Goal: Information Seeking & Learning: Learn about a topic

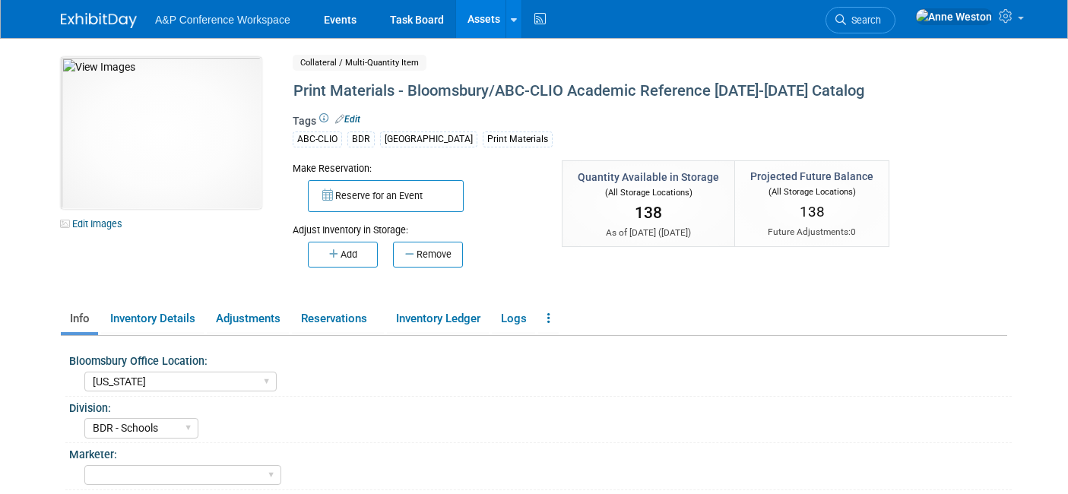
select select "New York"
select select "BDR - Schools"
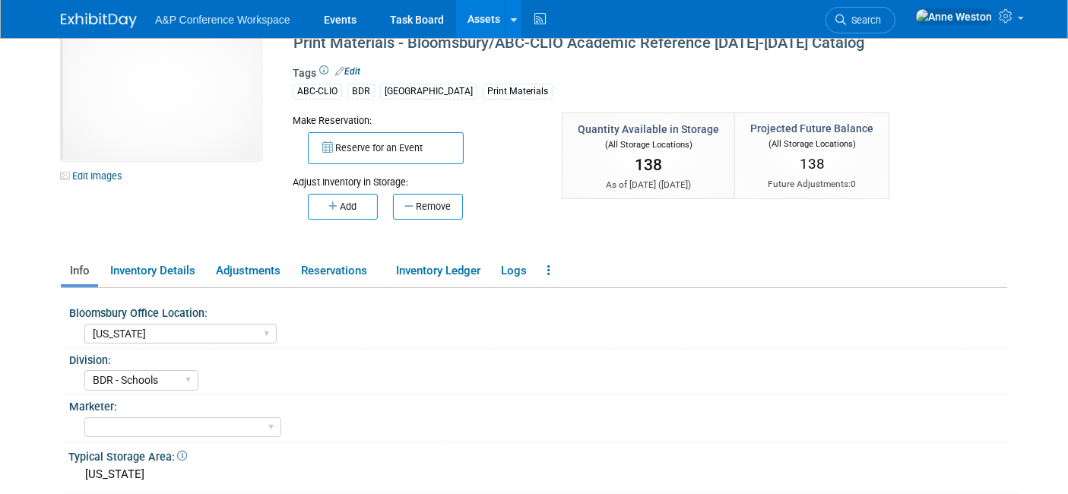
scroll to position [84, 0]
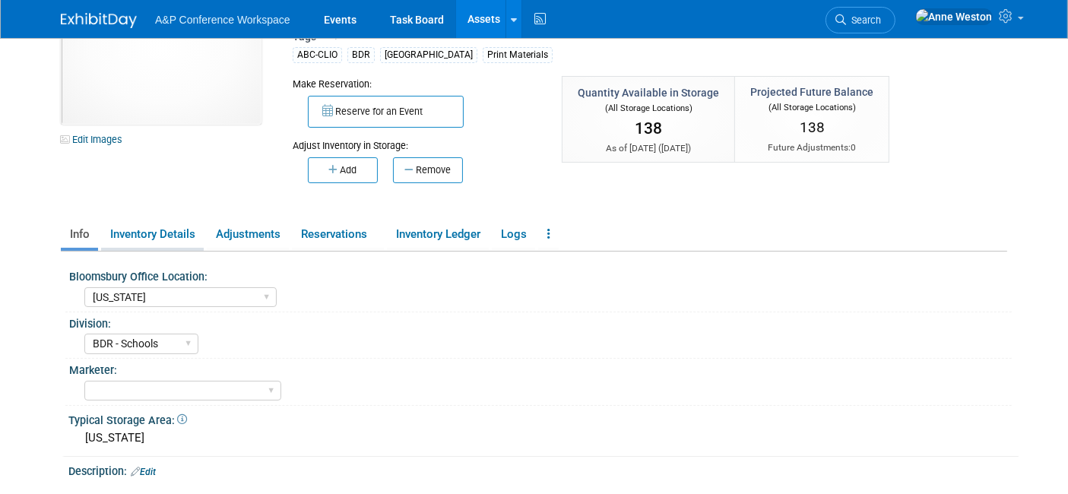
click at [179, 230] on link "Inventory Details" at bounding box center [152, 234] width 103 height 27
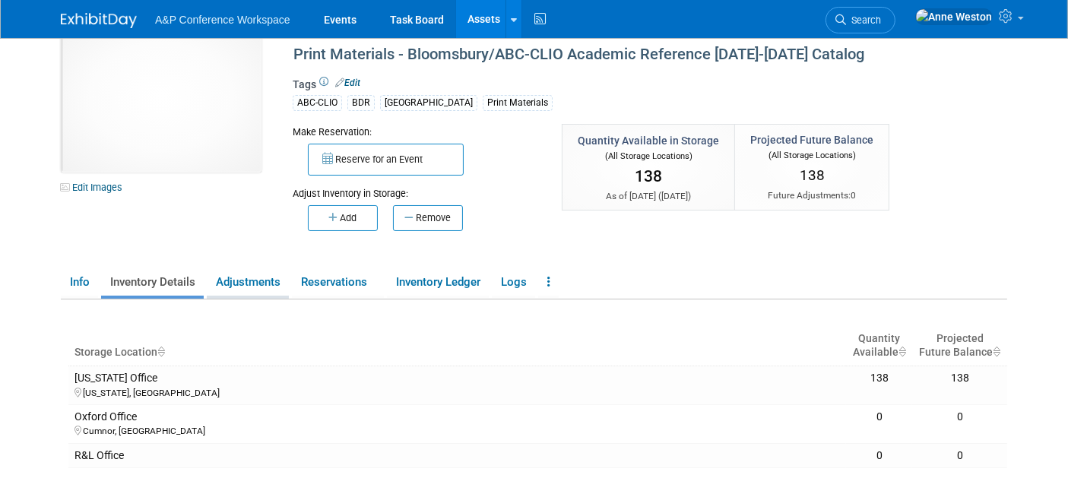
scroll to position [0, 0]
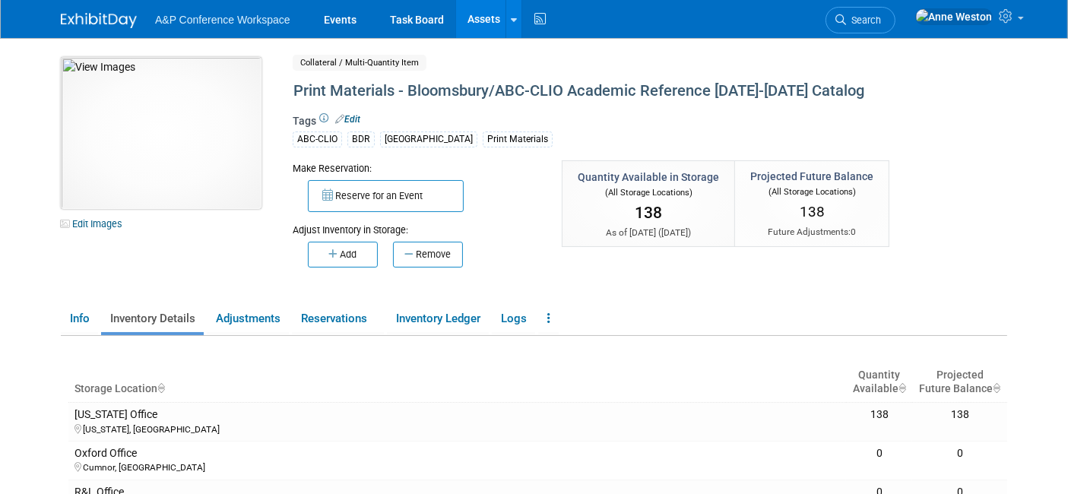
click at [180, 137] on img at bounding box center [161, 133] width 201 height 152
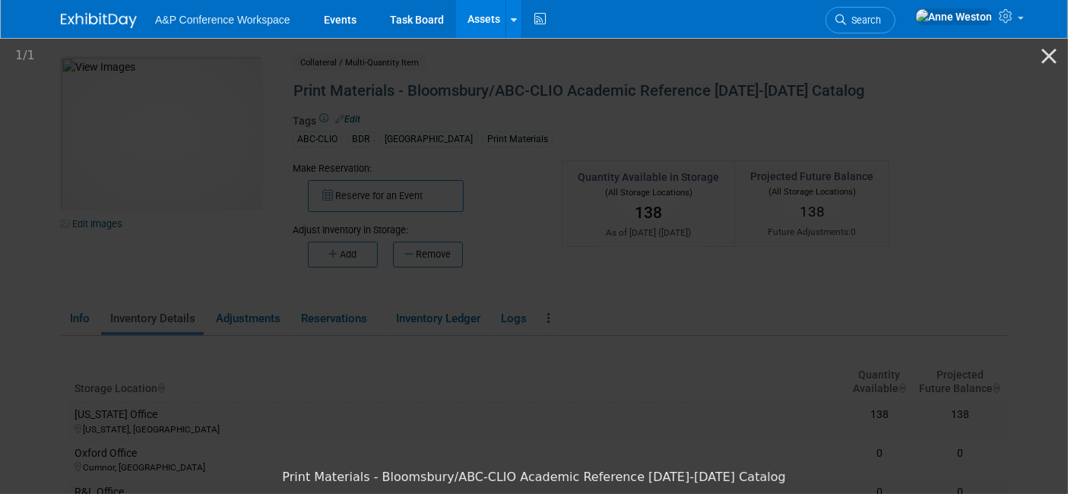
click at [106, 236] on picture at bounding box center [534, 249] width 1068 height 426
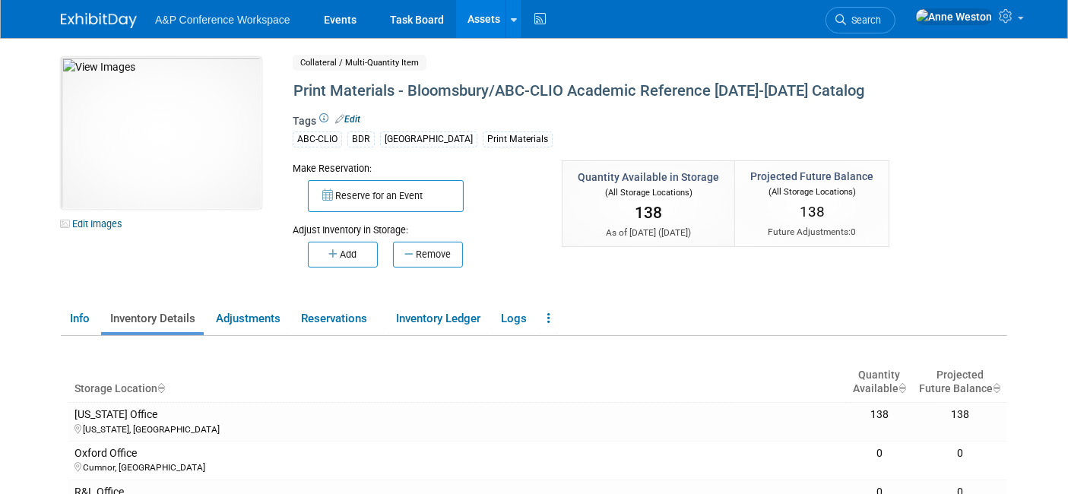
click at [351, 114] on link "Edit" at bounding box center [347, 119] width 25 height 11
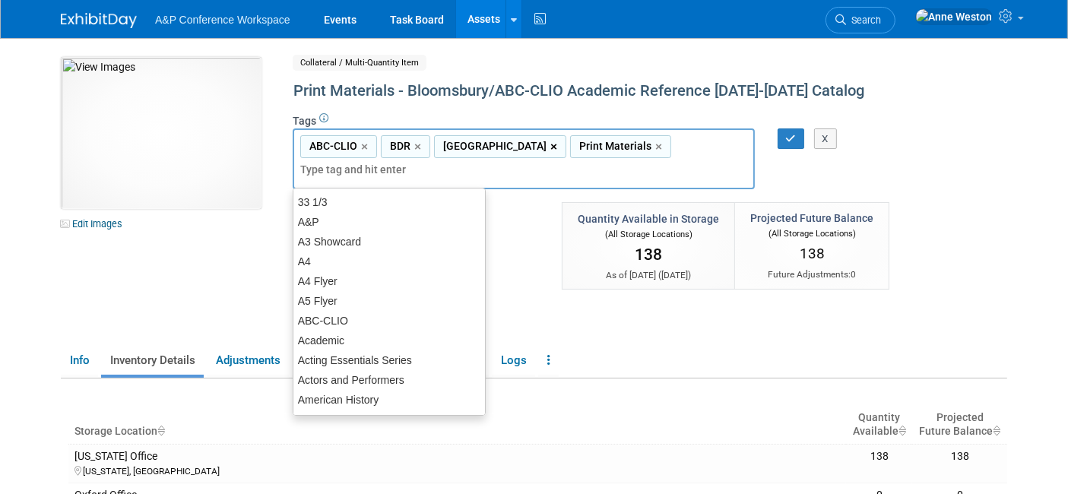
click at [560, 147] on link "×" at bounding box center [556, 146] width 10 height 17
type input "ABC-CLIO, BDR, Print Materials"
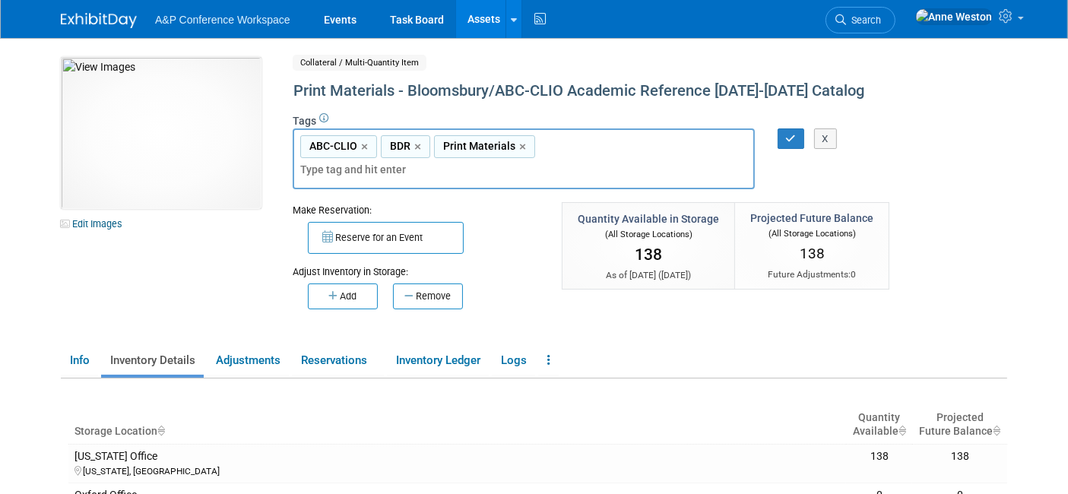
click at [866, 170] on div "Tags Edit ABC-CLIO BDR Bloomsbury Design Library Print Materials ABC-CLIO, BDR,…" at bounding box center [605, 156] width 624 height 87
click at [789, 138] on icon "button" at bounding box center [791, 139] width 11 height 10
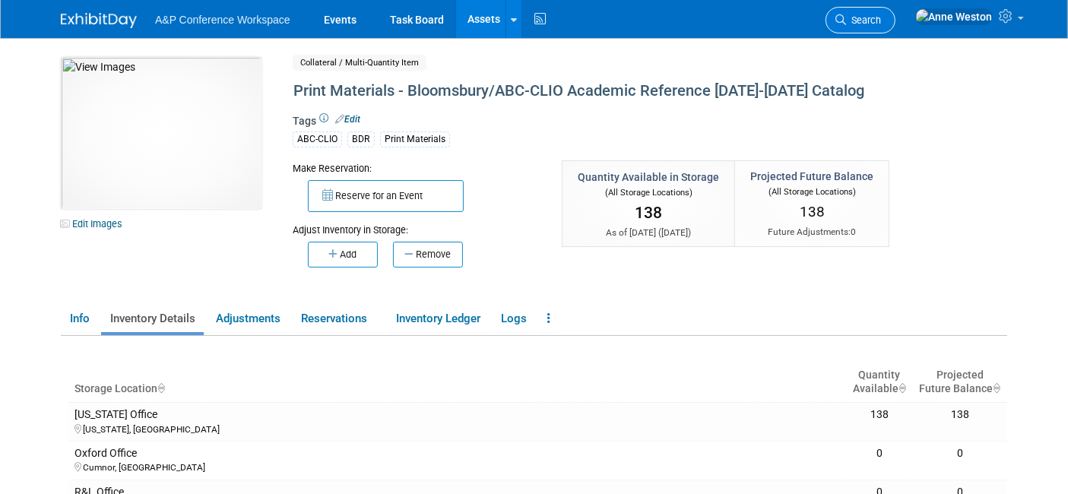
click at [881, 18] on span "Search" at bounding box center [863, 19] width 35 height 11
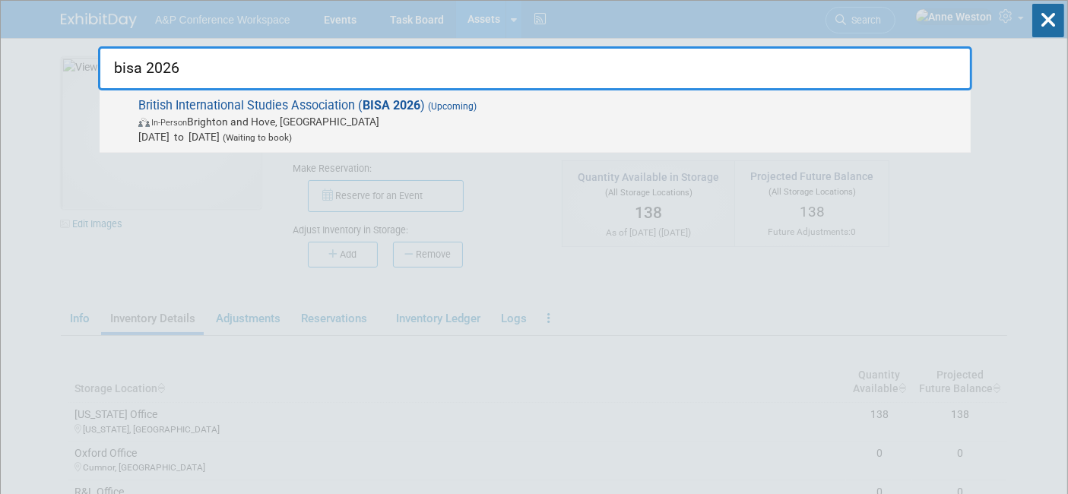
type input "bisa 2026"
click at [220, 100] on span "British International Studies Association ( BISA 2026 ) (Upcoming) In-Person Br…" at bounding box center [549, 121] width 830 height 46
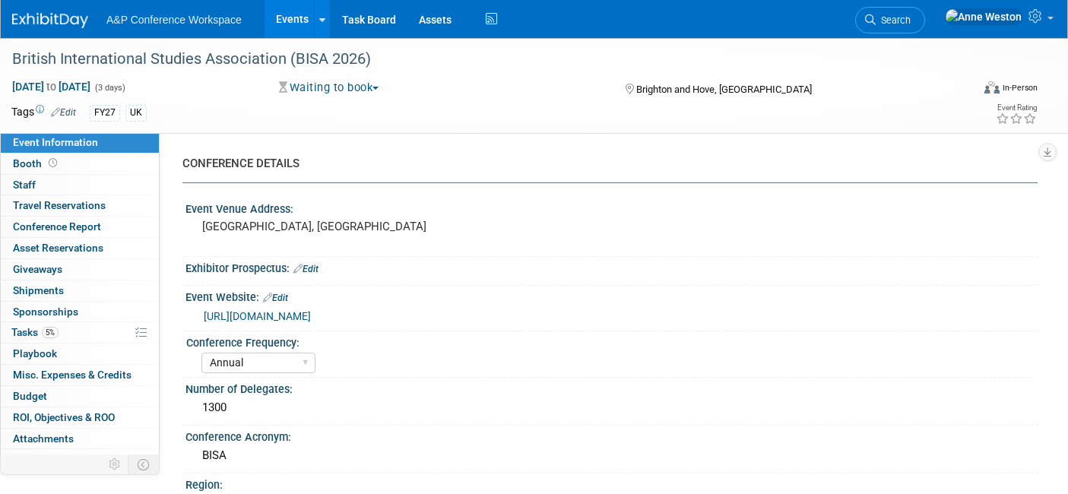
select select "Annual"
select select "Level 2"
select select "In-Person Booth"
select select "Politics & International Relations"
select select "Bloomsbury Academic"
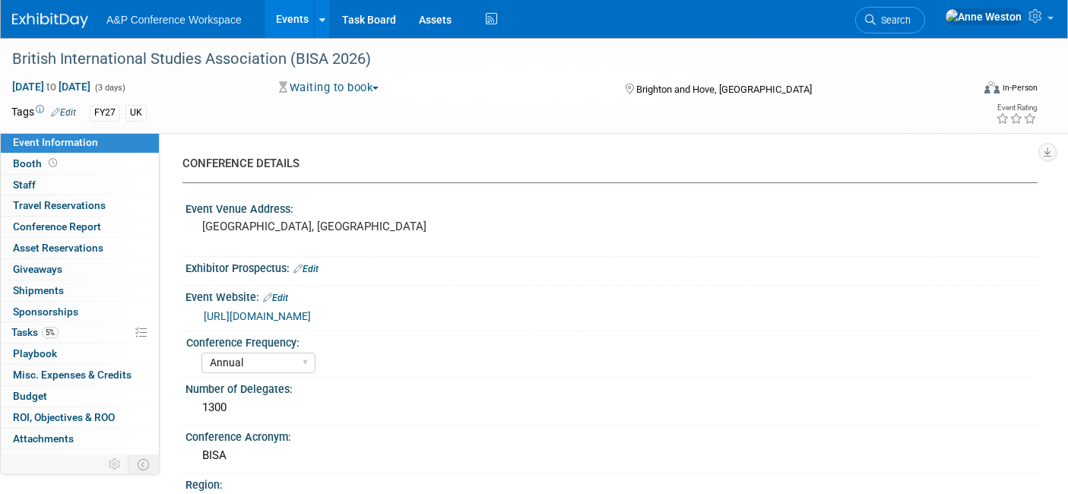
select select "[PERSON_NAME]"
click at [37, 338] on link "5% Tasks 5%" at bounding box center [80, 332] width 158 height 21
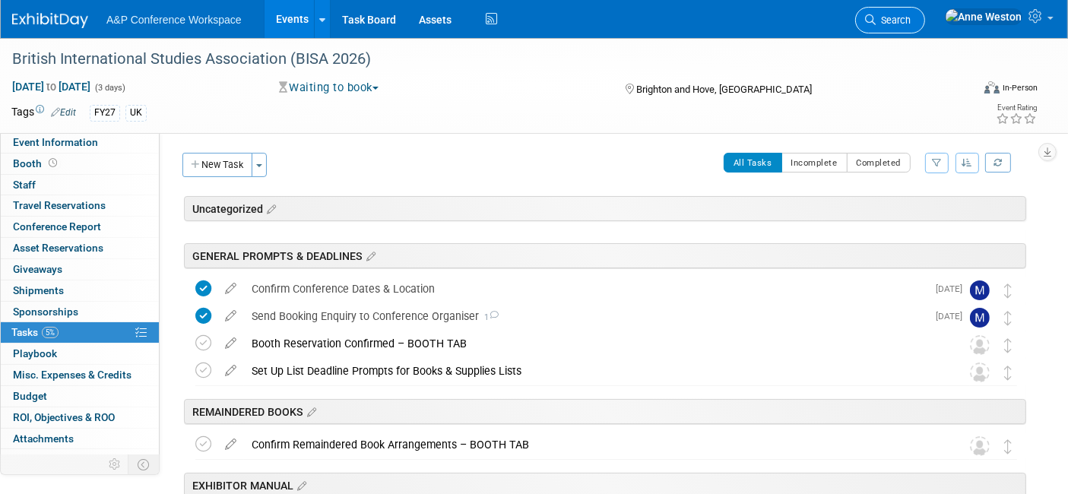
click at [911, 17] on span "Search" at bounding box center [893, 19] width 35 height 11
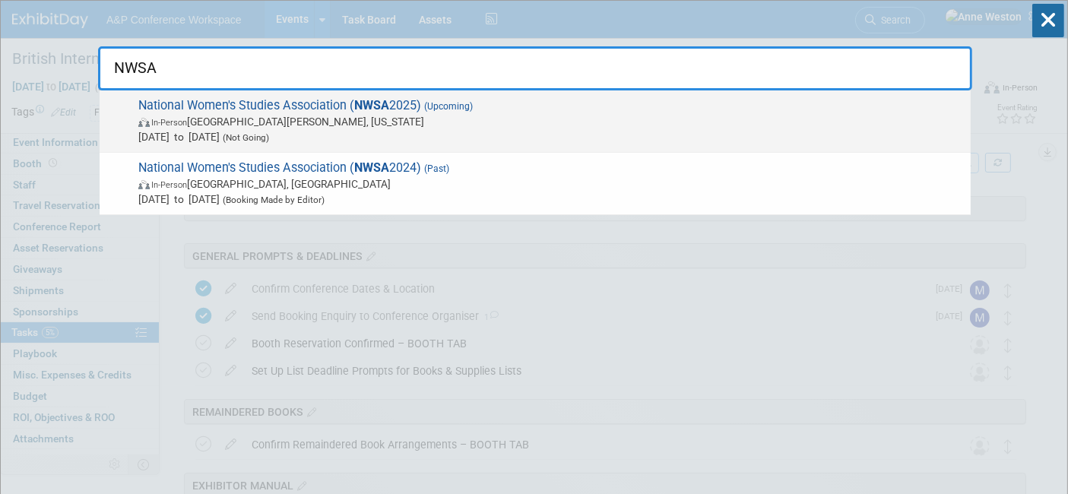
type input "NWSA"
click at [195, 122] on span "In-Person San Juan, Puerto Rico" at bounding box center [550, 121] width 825 height 15
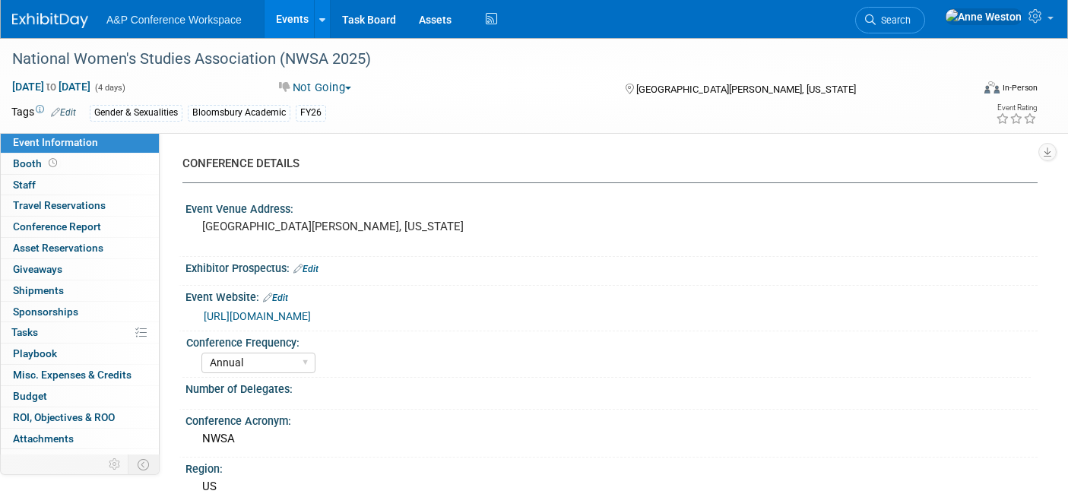
select select "Annual"
select select "Level 4"
select select "Editor Attendance Only"
select select "Gender & Sexualities"
select select "Bloomsbury Academic"
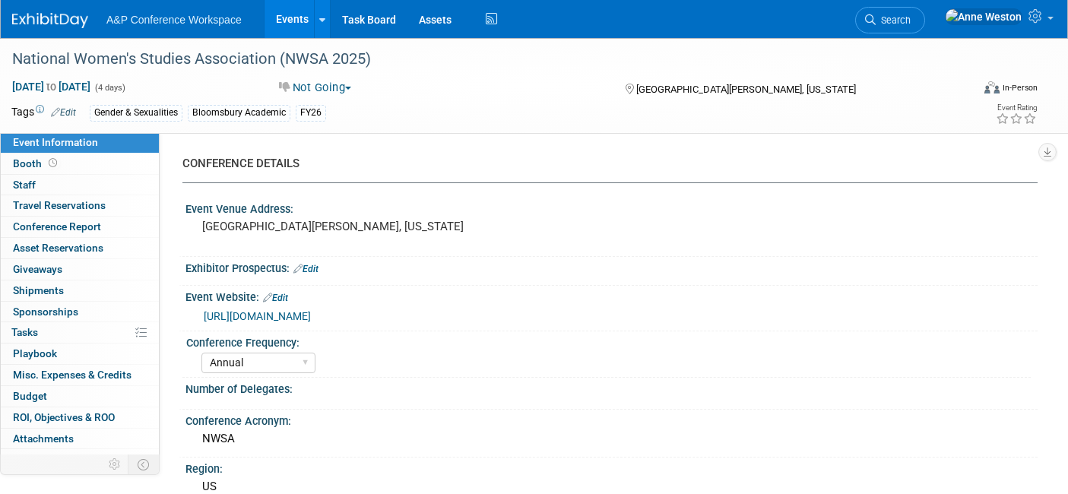
select select "[PERSON_NAME]"
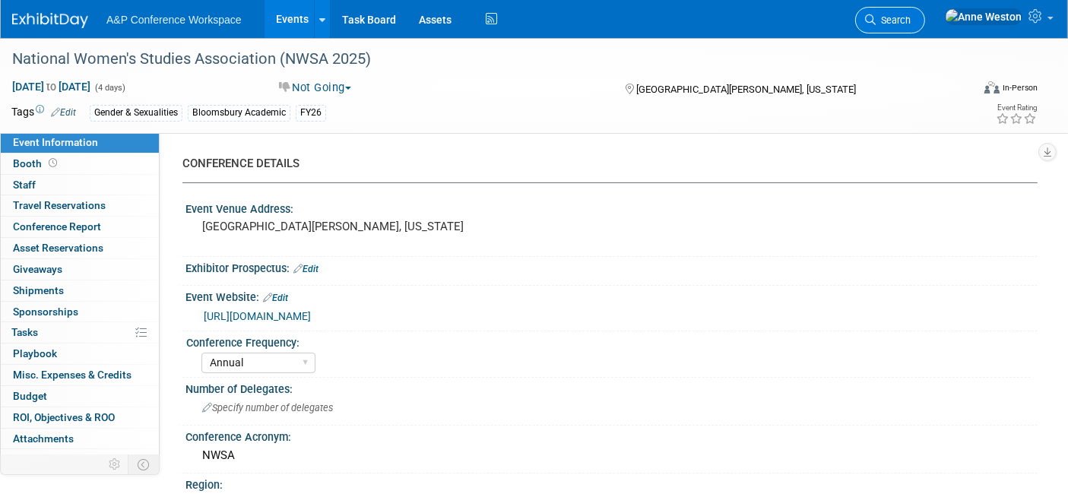
click at [876, 20] on icon at bounding box center [870, 19] width 11 height 11
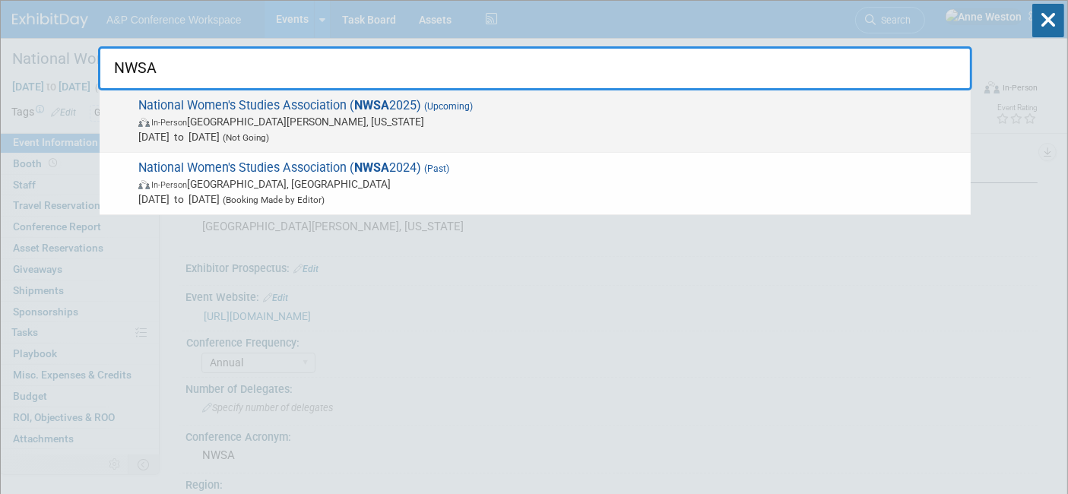
type input "NWSA"
click at [284, 105] on span "National Women's Studies Association ( NWSA 2025) (Upcoming) In-Person San Juan…" at bounding box center [549, 121] width 830 height 46
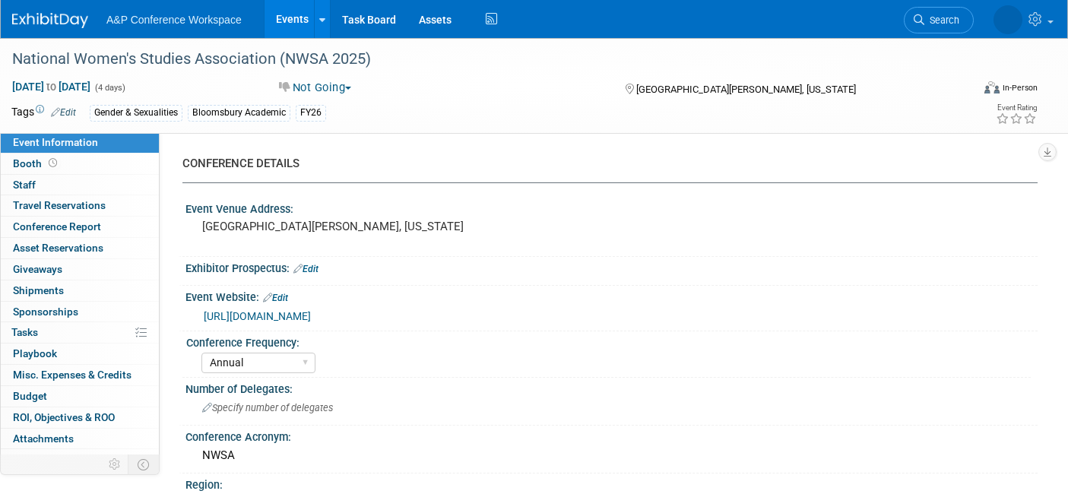
select select "Annual"
select select "Level 4"
select select "Editor Attendance Only"
select select "Gender & Sexualities"
select select "Bloomsbury Academic"
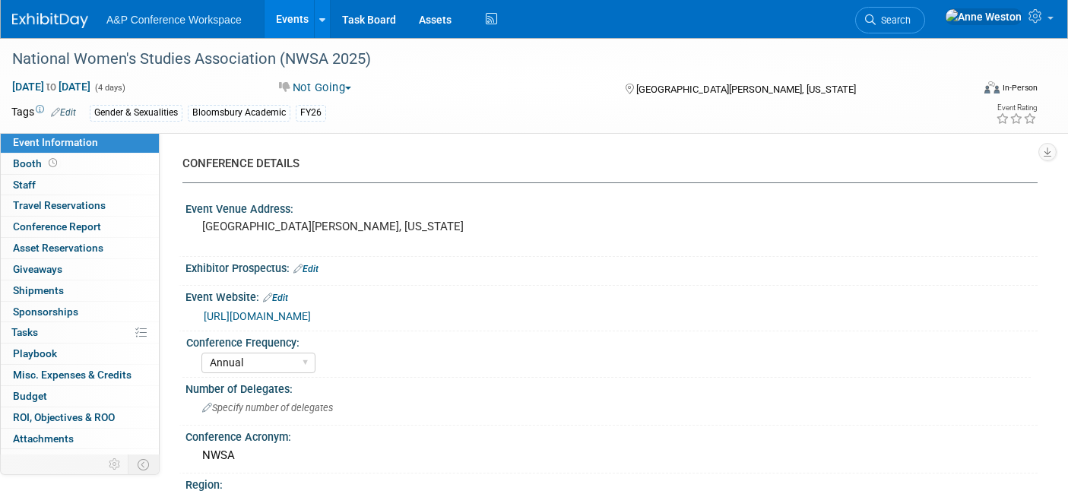
select select "[PERSON_NAME]"
click at [306, 311] on link "[URL][DOMAIN_NAME]" at bounding box center [257, 316] width 107 height 12
click at [911, 17] on span "Search" at bounding box center [893, 19] width 35 height 11
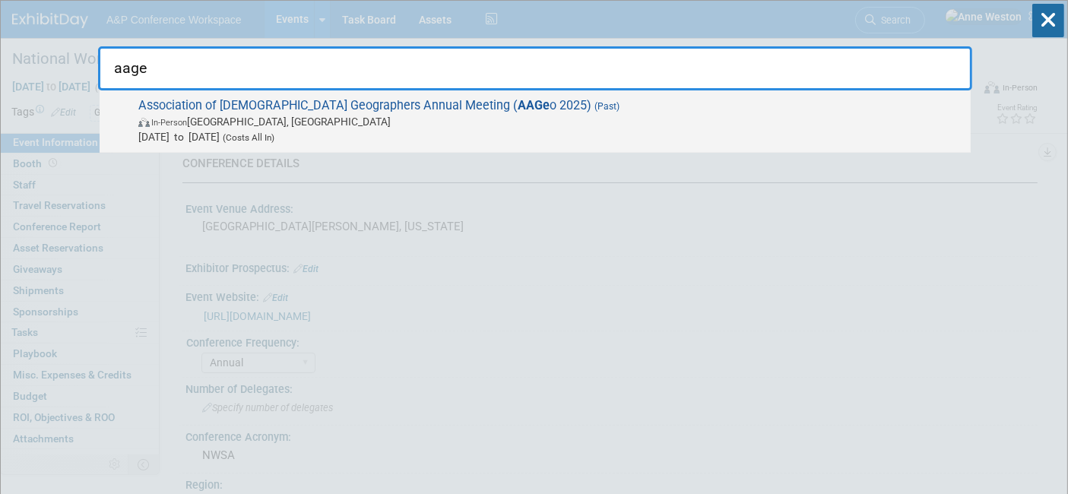
type input "aage"
click at [444, 116] on span "In-Person Detroit, MI" at bounding box center [550, 121] width 825 height 15
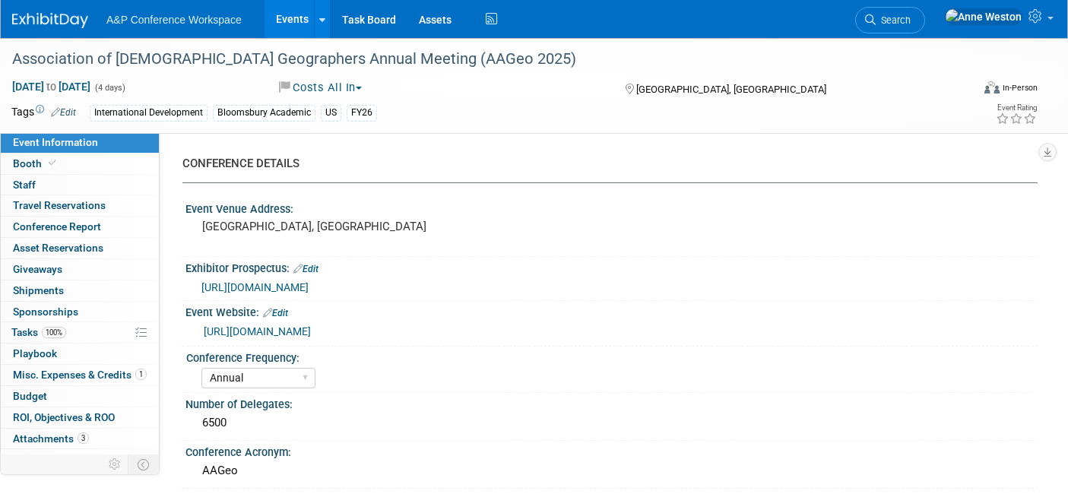
select select "Annual"
select select "Level 3"
select select "Program Advert"
select select "Geography"
select select "Rowman"
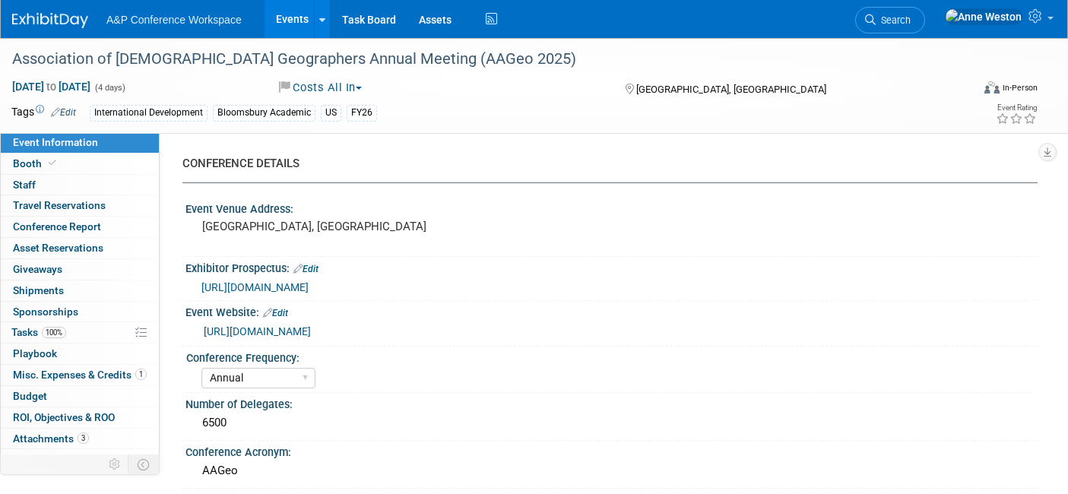
select select "[PERSON_NAME]"
select select "Networking/Commissioning"
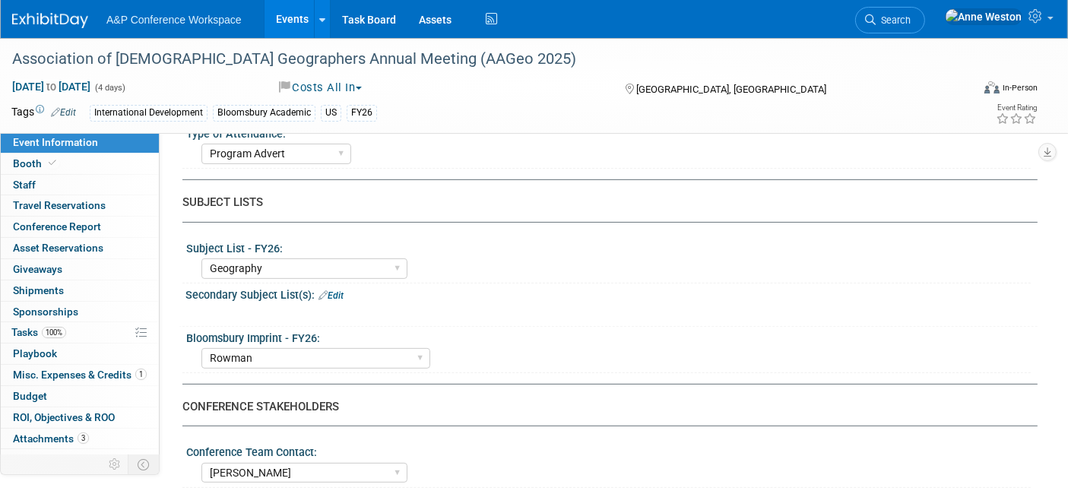
scroll to position [461, 0]
click at [911, 15] on span "Search" at bounding box center [893, 19] width 35 height 11
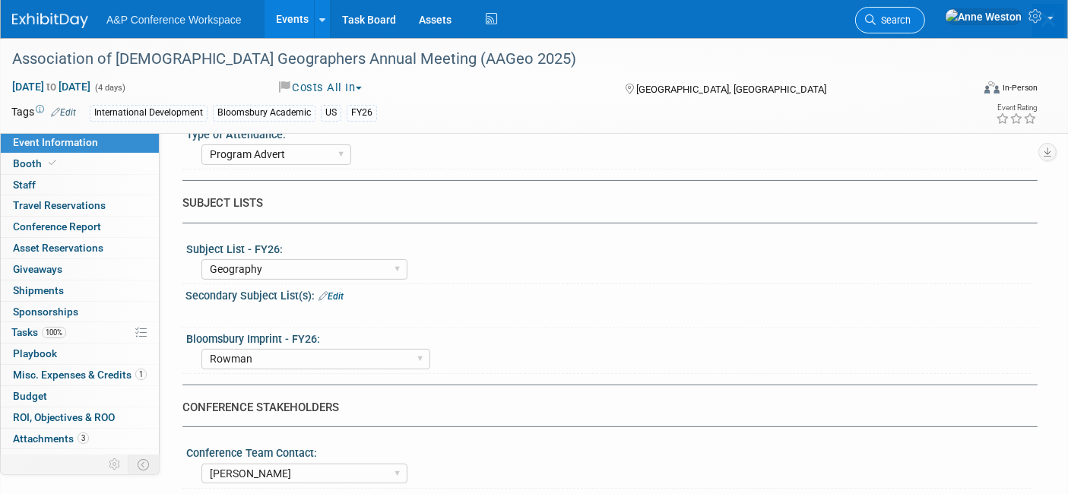
scroll to position [0, 0]
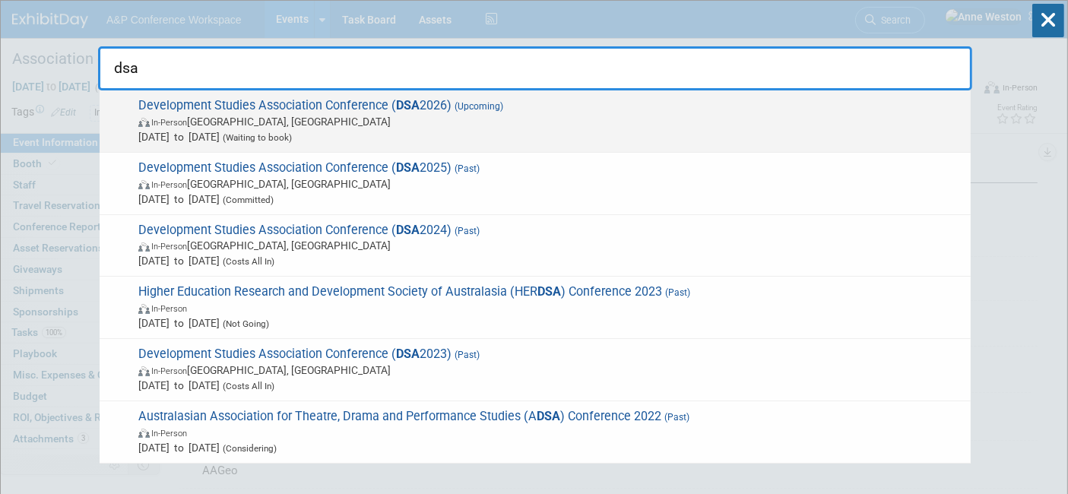
type input "dsa"
click at [318, 100] on span "Development Studies Association Conference ( DSA 2026) (Upcoming) In-Person Dub…" at bounding box center [549, 121] width 830 height 46
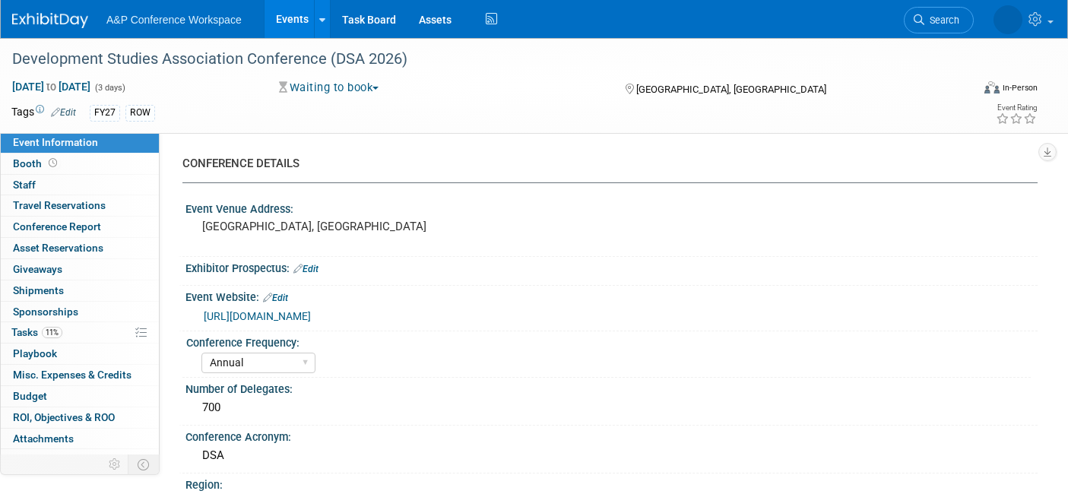
select select "Annual"
select select "Level 2"
select select "In-Person Booth"
select select "International Development"
select select "Bloomsbury Academic"
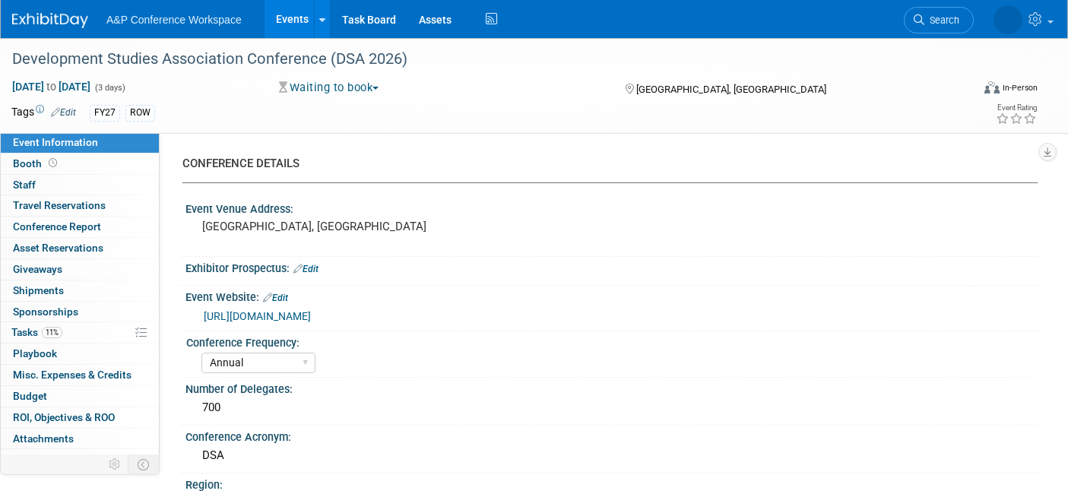
select select "[PERSON_NAME]"
click at [47, 335] on span "11%" at bounding box center [52, 332] width 21 height 11
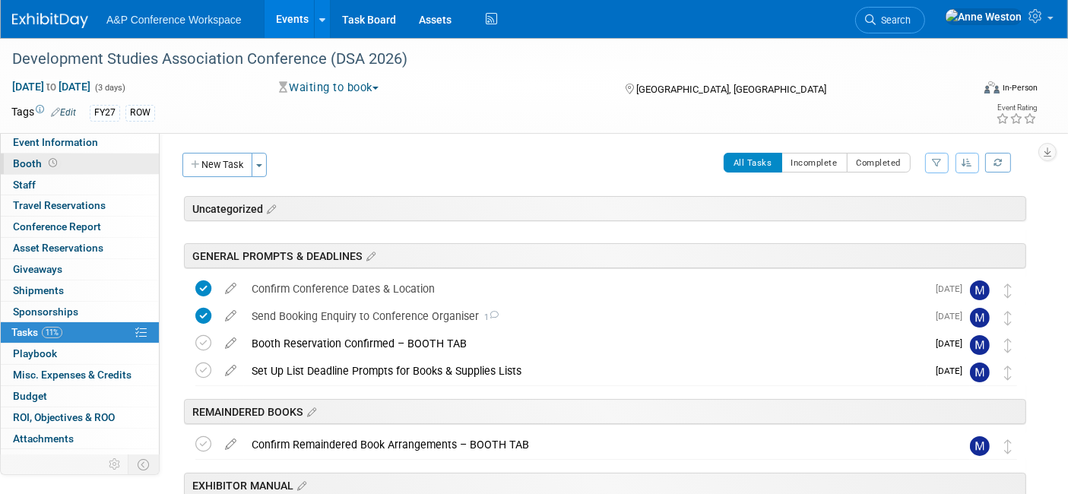
click at [61, 167] on link "Booth" at bounding box center [80, 164] width 158 height 21
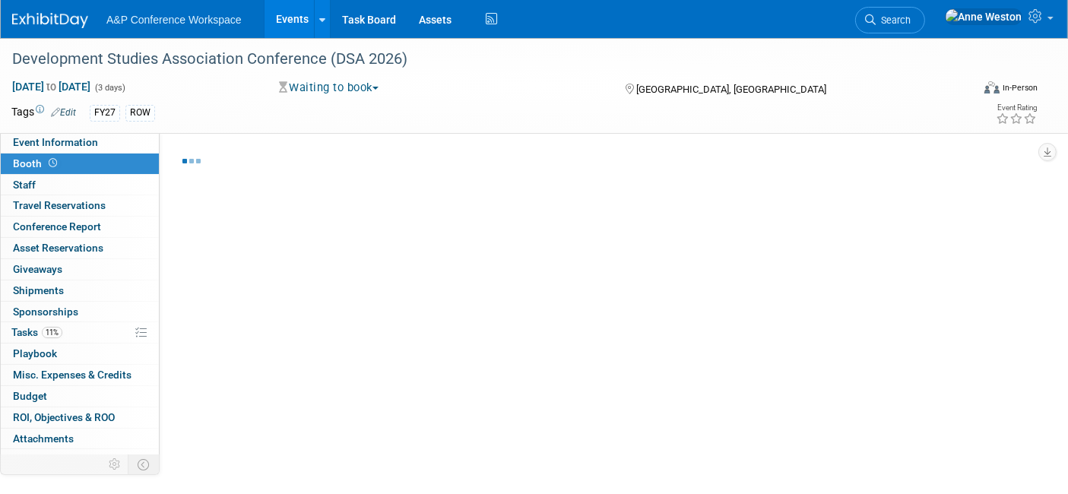
select select "COBA"
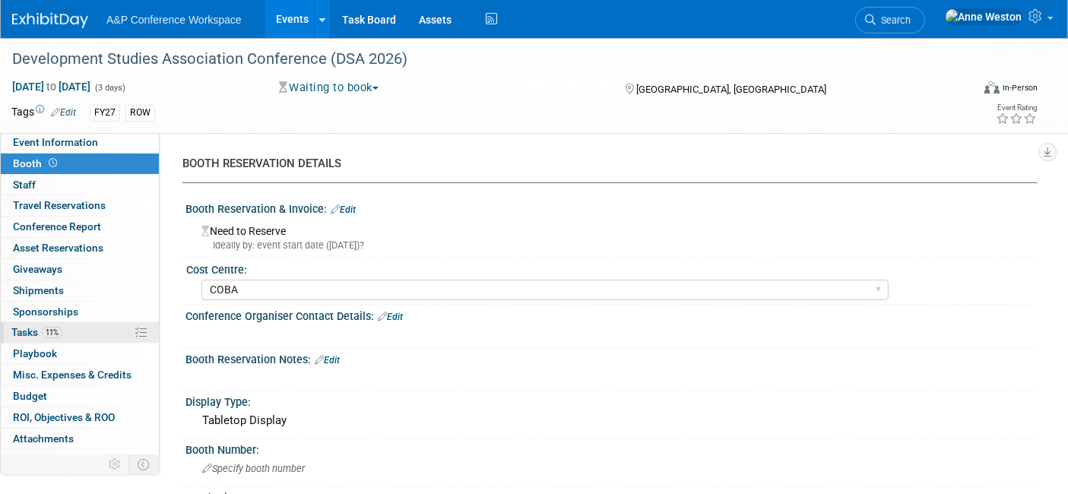
click at [84, 333] on link "11% Tasks 11%" at bounding box center [80, 332] width 158 height 21
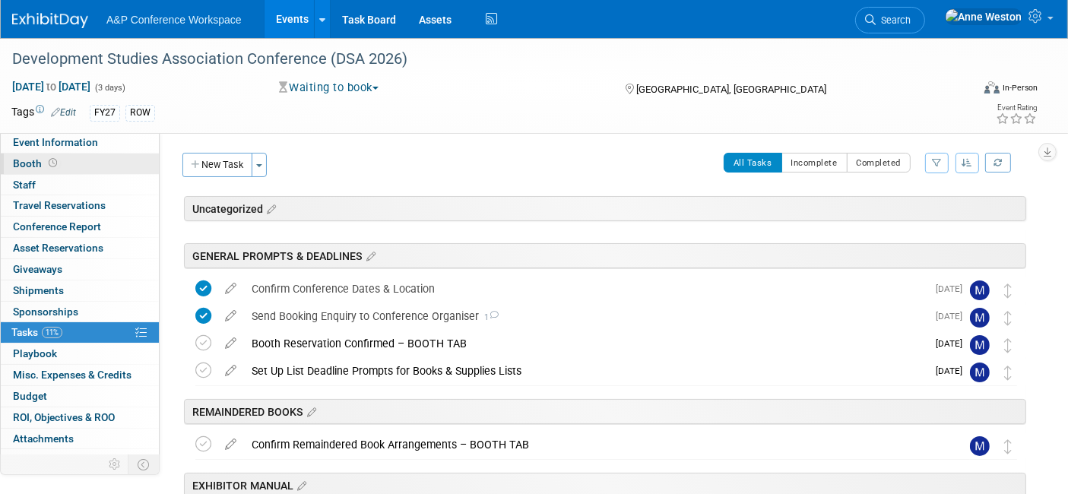
click at [49, 166] on icon at bounding box center [53, 163] width 8 height 8
select select "COBA"
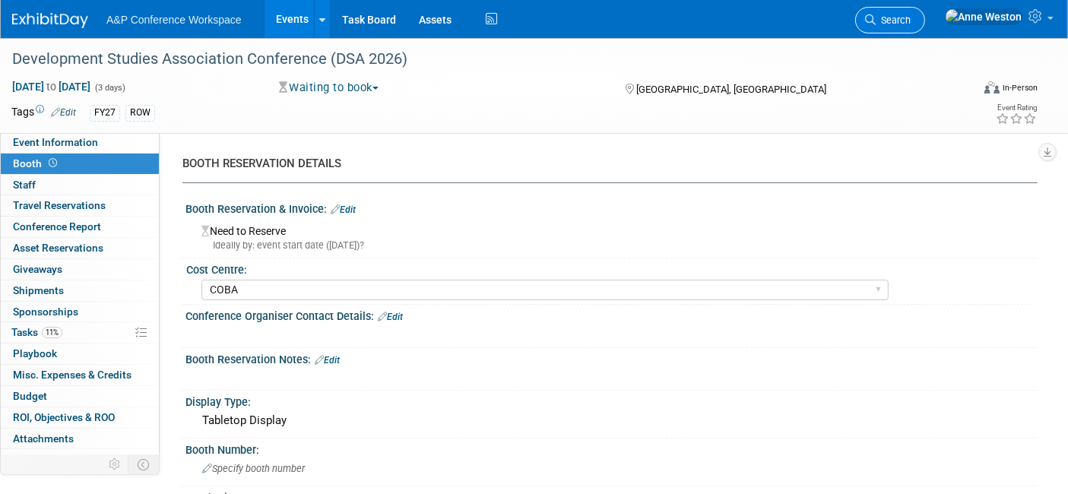
click at [925, 12] on link "Search" at bounding box center [890, 20] width 70 height 27
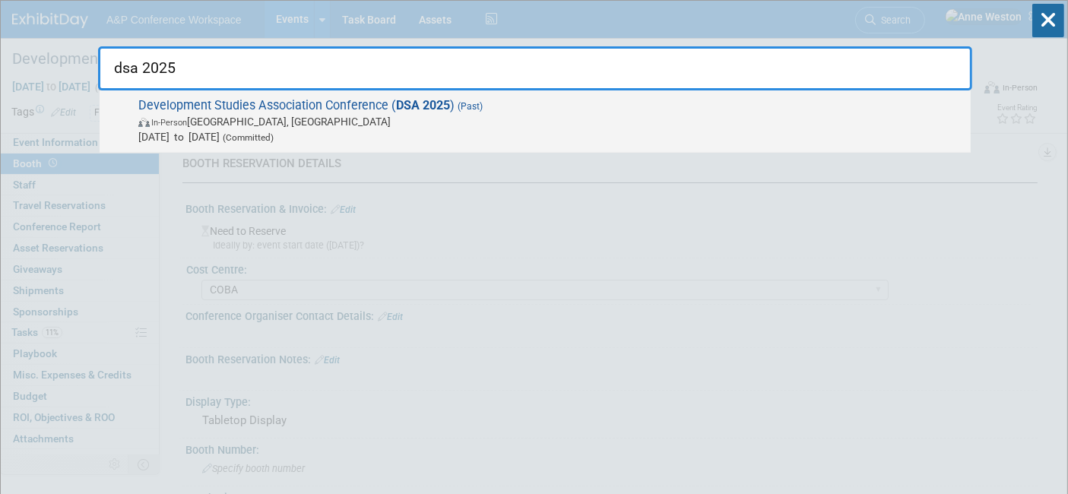
type input "dsa 2025"
click at [290, 109] on span "Development Studies Association Conference ( DSA 2025 ) (Past) In-Person Bath, …" at bounding box center [549, 121] width 830 height 46
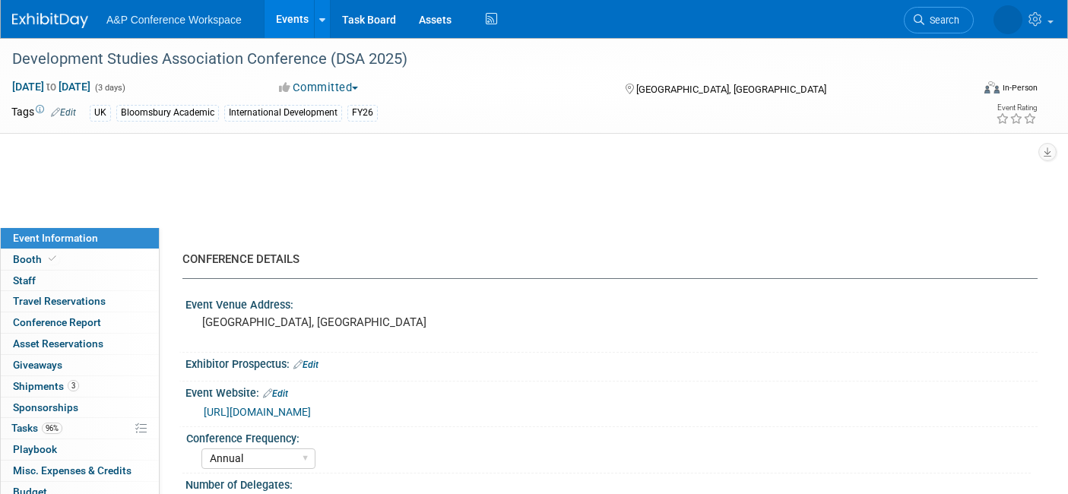
select select "Annual"
select select "Level 2"
select select "In-Person Booth"
select select "International Development"
select select "Bloomsbury Academic"
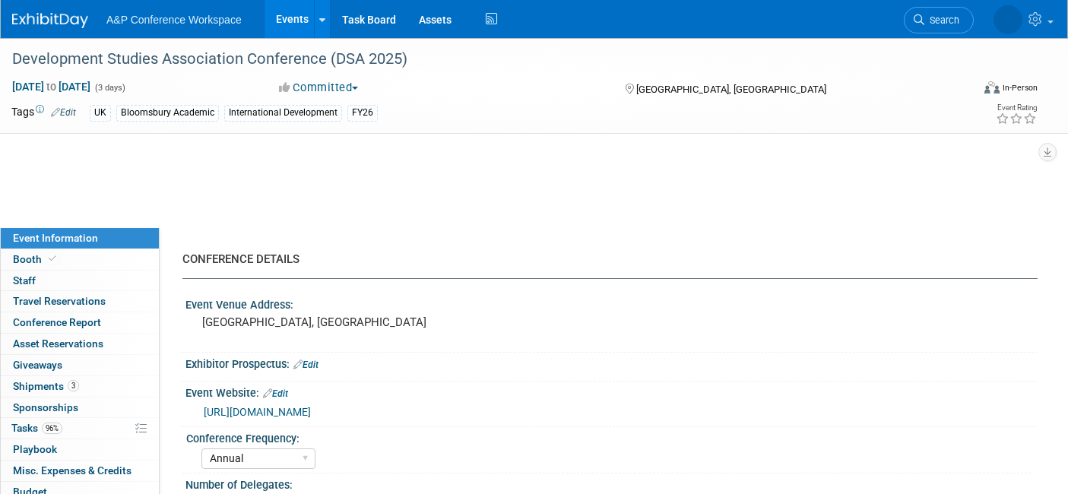
select select "[PERSON_NAME]"
select select "Networking/Commissioning"
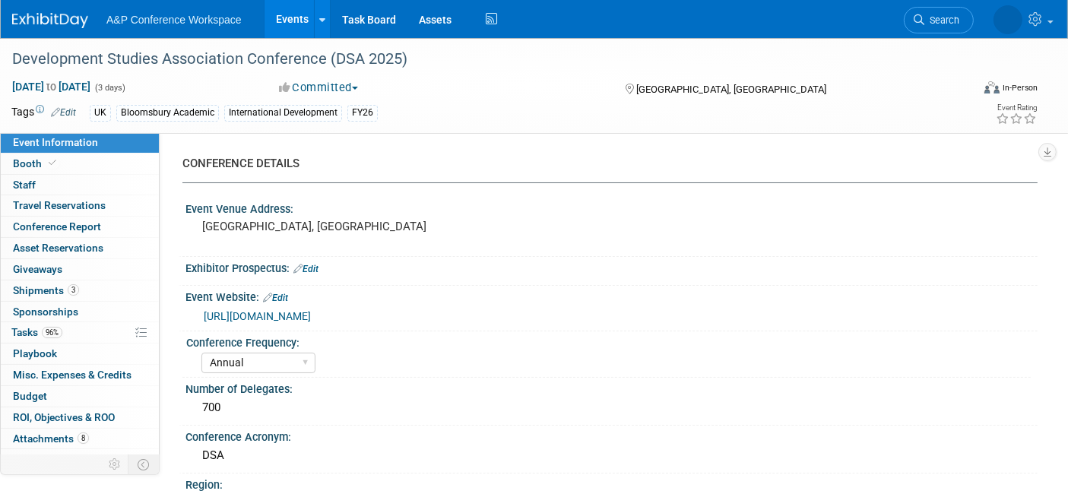
click at [311, 310] on link "https://www.devstud.org.uk/conference/conference-2023/book-exhibit/" at bounding box center [257, 316] width 107 height 12
click at [65, 166] on link "Booth" at bounding box center [80, 164] width 158 height 21
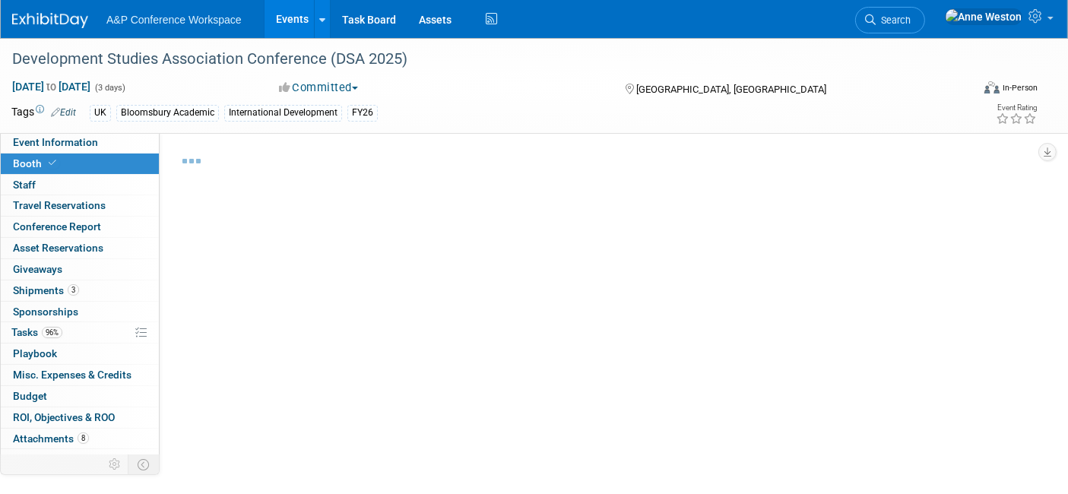
select select "COBA"
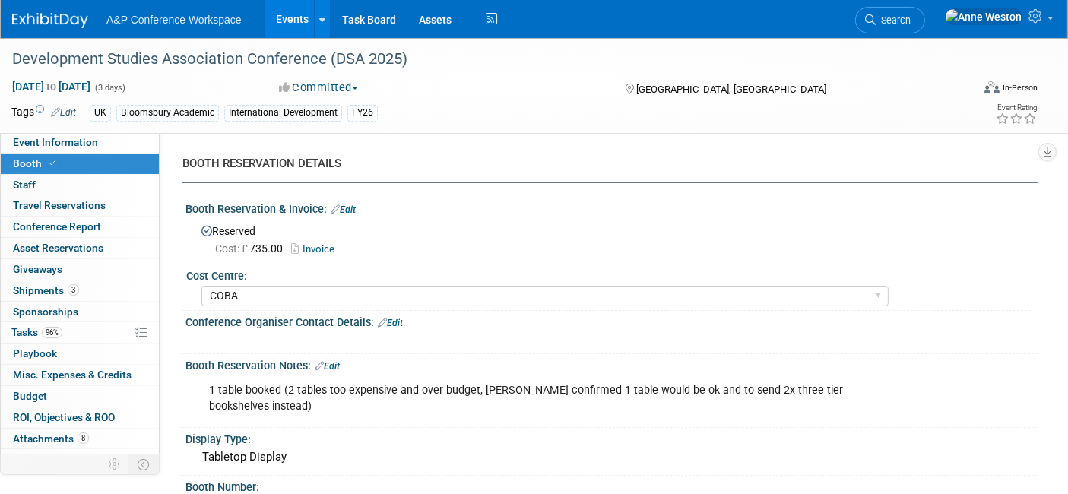
click at [319, 246] on link "Invoice" at bounding box center [316, 248] width 51 height 11
click at [911, 14] on span "Search" at bounding box center [893, 19] width 35 height 11
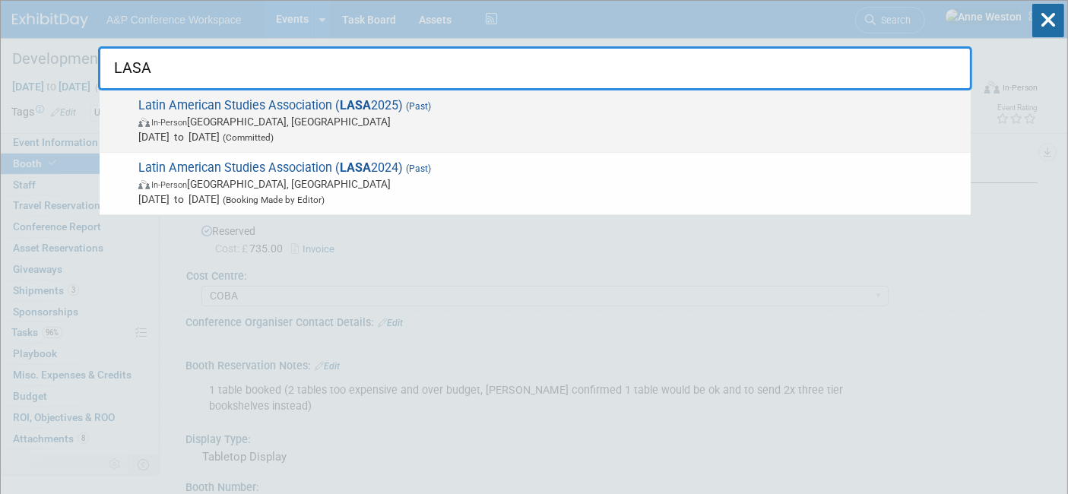
type input "LASA"
click at [187, 127] on span "In-Person" at bounding box center [169, 123] width 36 height 10
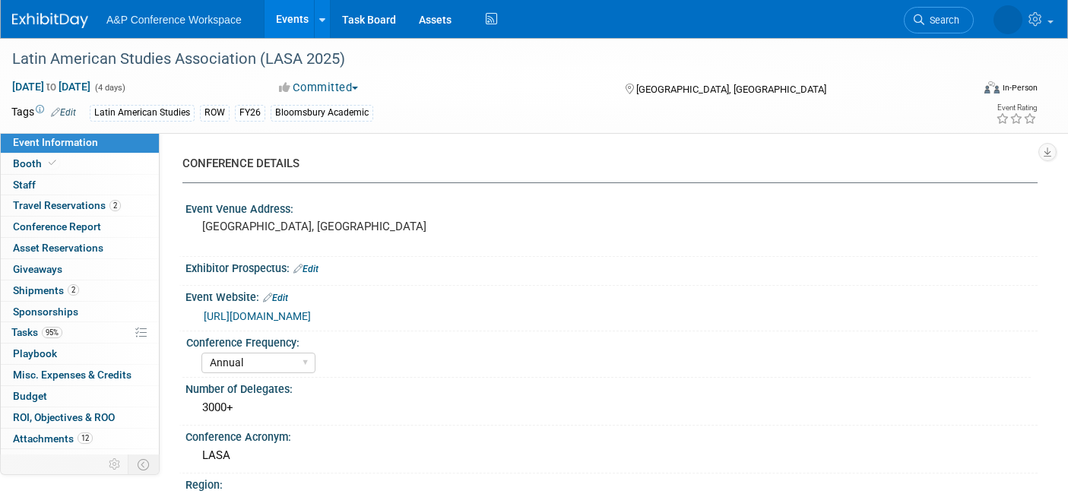
select select "Annual"
select select "Level 2"
select select "In-Person Booth"
select select "Latin American Studies"
select select "Bloomsbury/Rowman & [PERSON_NAME]"
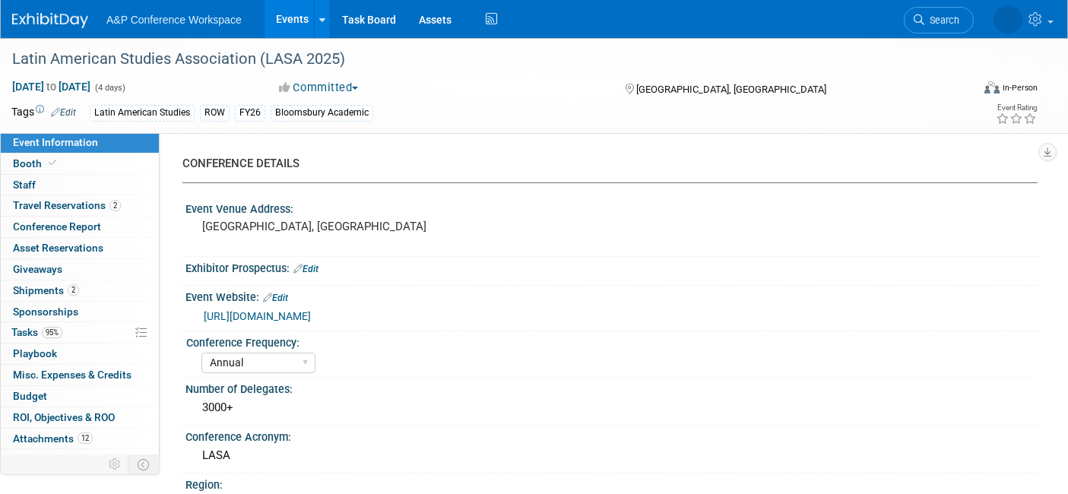
select select "[PERSON_NAME]"
select select "Inspection/Exam Copy Leads​"
click at [80, 165] on link "Booth" at bounding box center [80, 164] width 158 height 21
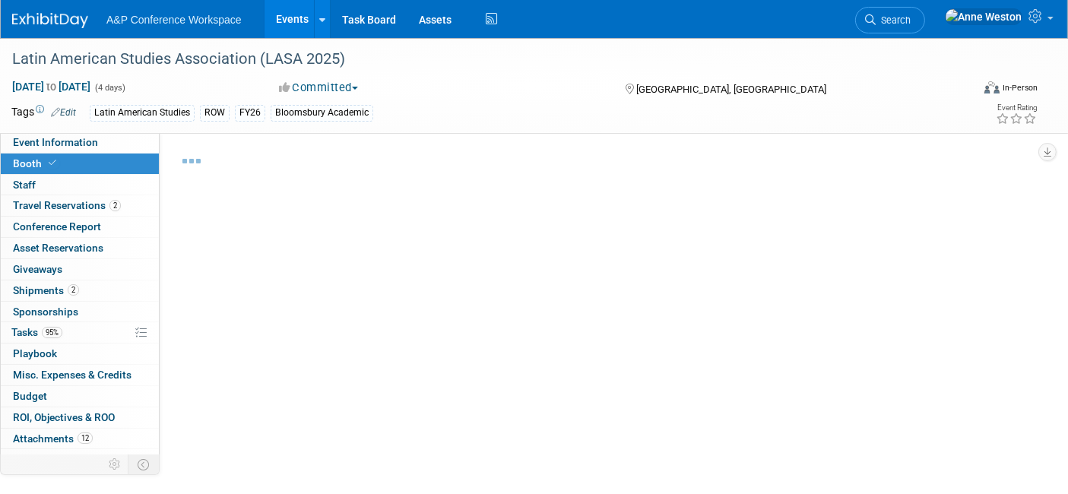
select select "RLKP"
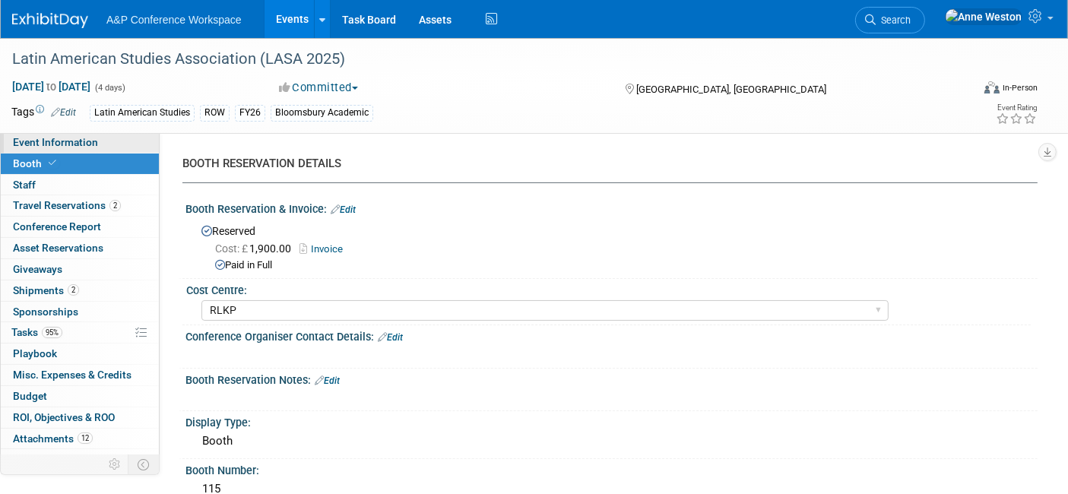
click at [80, 135] on link "Event Information" at bounding box center [80, 142] width 158 height 21
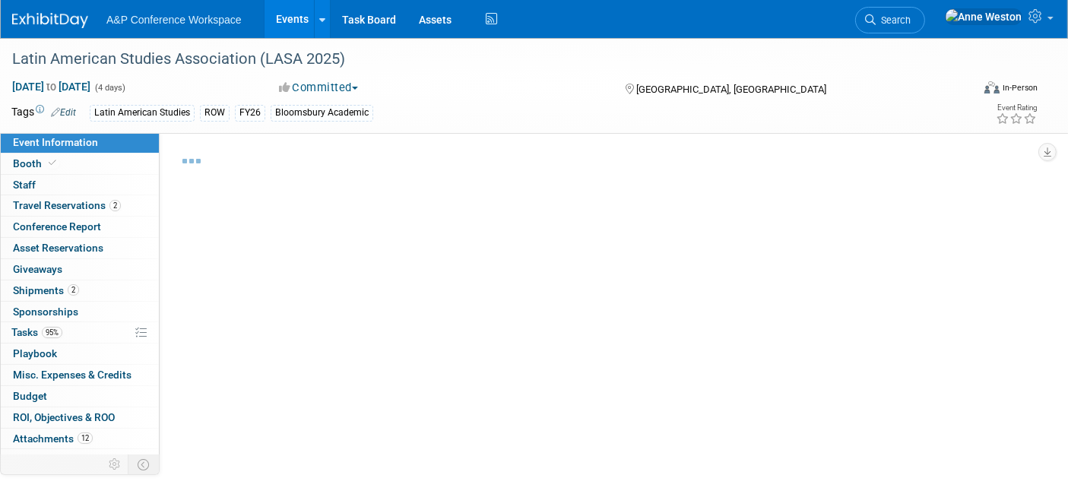
select select "Annual"
select select "Level 2"
select select "In-Person Booth"
select select "Latin American Studies"
select select "Bloomsbury/Rowman & [PERSON_NAME]"
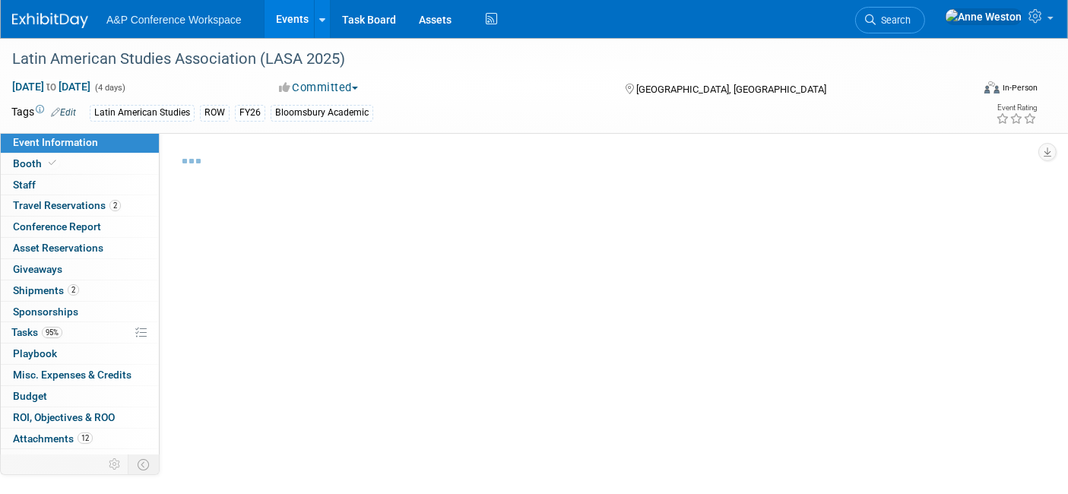
select select "[PERSON_NAME]"
select select "Inspection/Exam Copy Leads​"
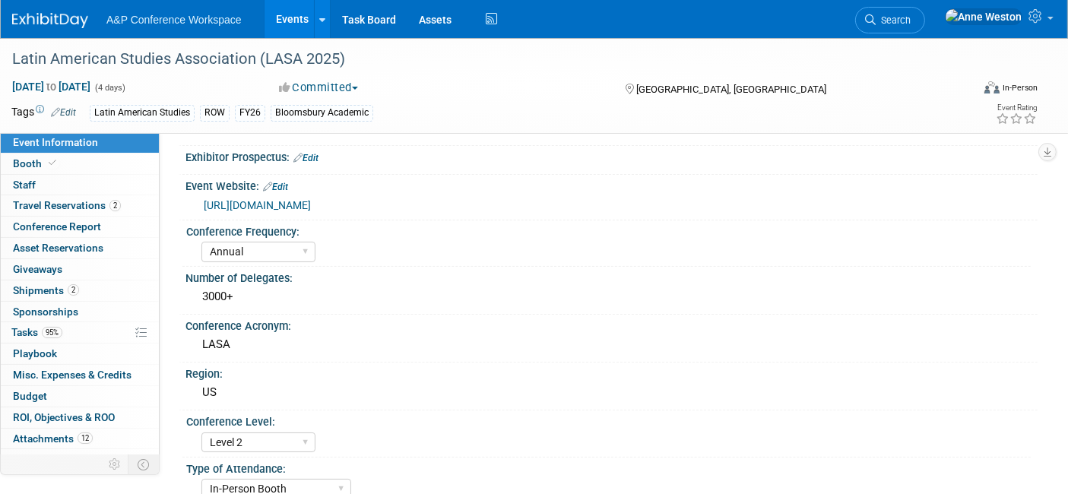
scroll to position [84, 0]
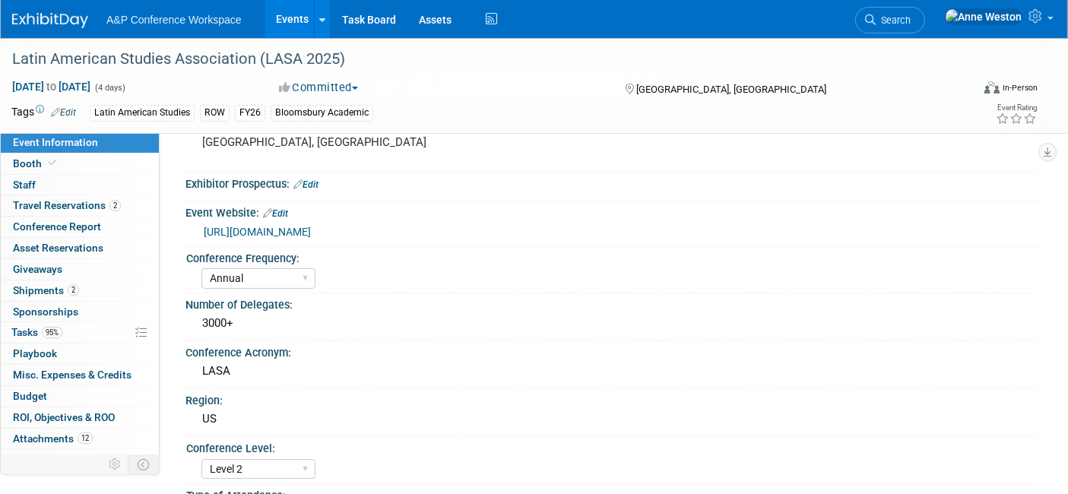
click at [275, 229] on link "[URL][DOMAIN_NAME]" at bounding box center [257, 232] width 107 height 12
click at [911, 18] on span "Search" at bounding box center [893, 19] width 35 height 11
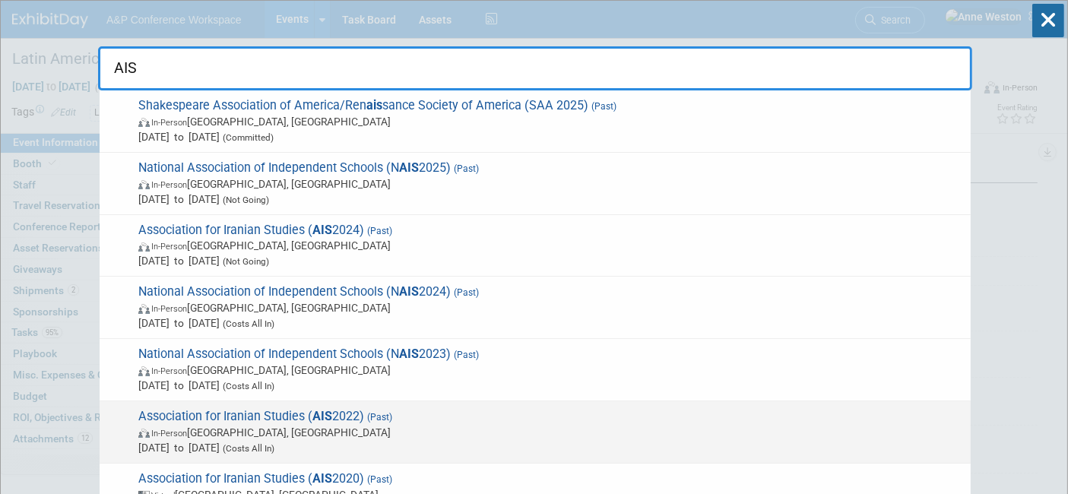
type input "AIS"
click at [281, 409] on span "Association for Iranian Studies ( AIS 2022) (Past) In-Person [GEOGRAPHIC_DATA],…" at bounding box center [549, 432] width 830 height 46
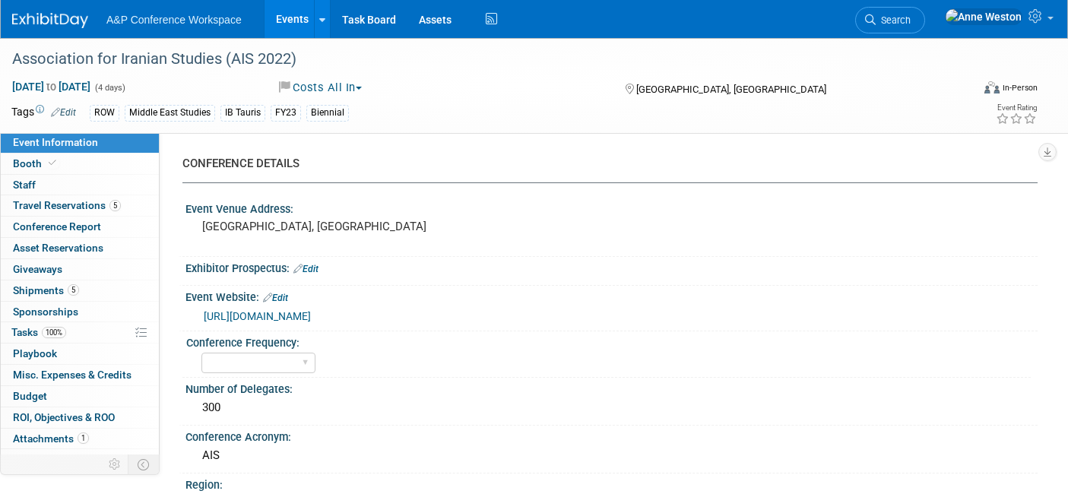
select select "Ed Kit"
click at [74, 167] on link "Booth" at bounding box center [80, 164] width 158 height 21
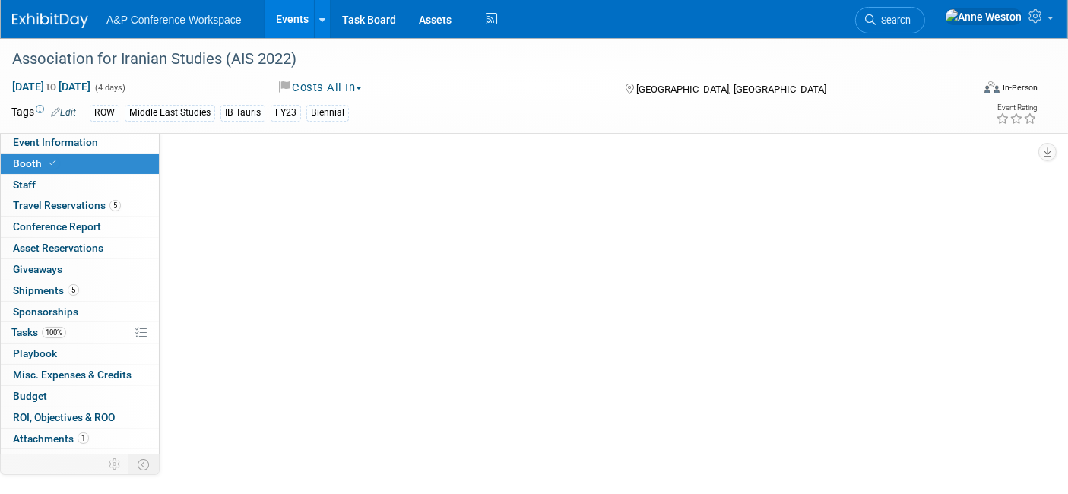
select select "IBIB"
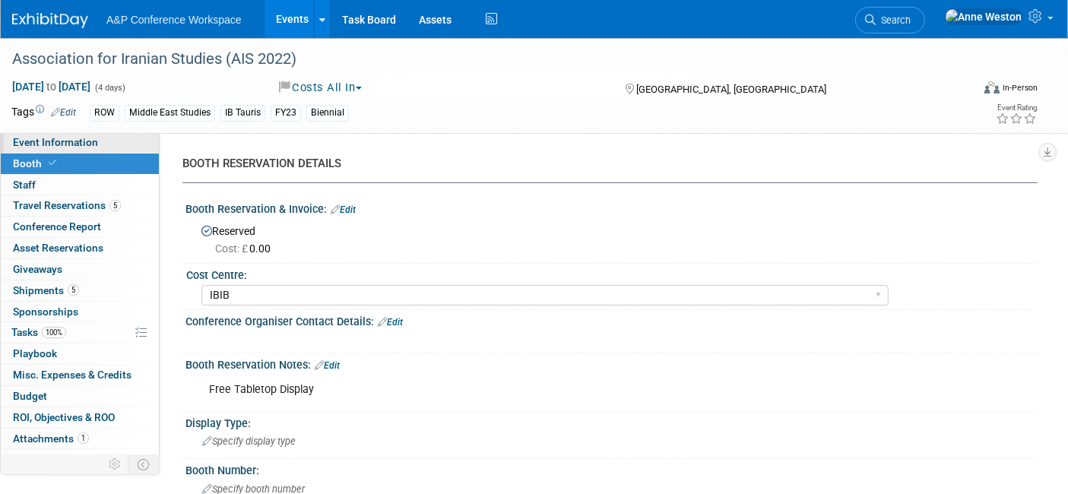
click at [72, 144] on span "Event Information" at bounding box center [55, 142] width 85 height 12
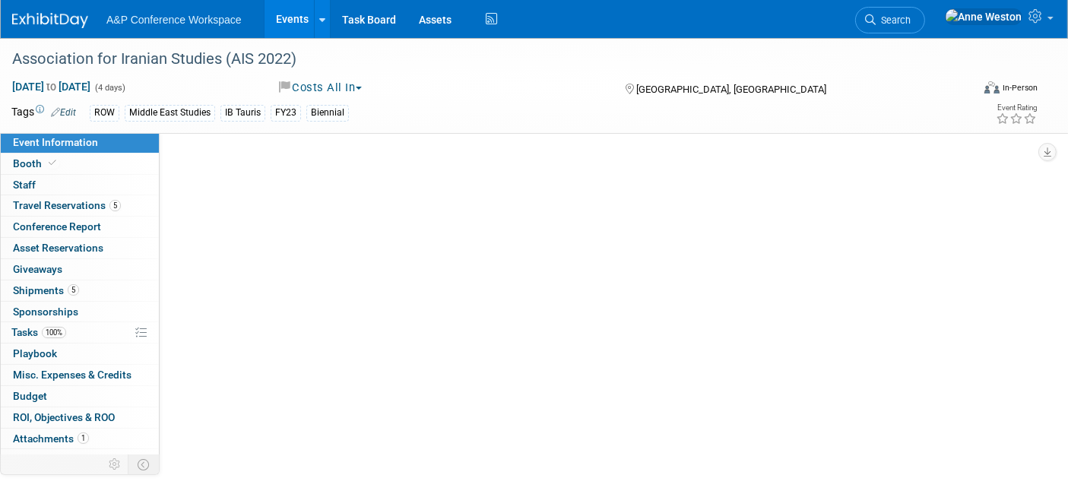
select select "Ed Kit"
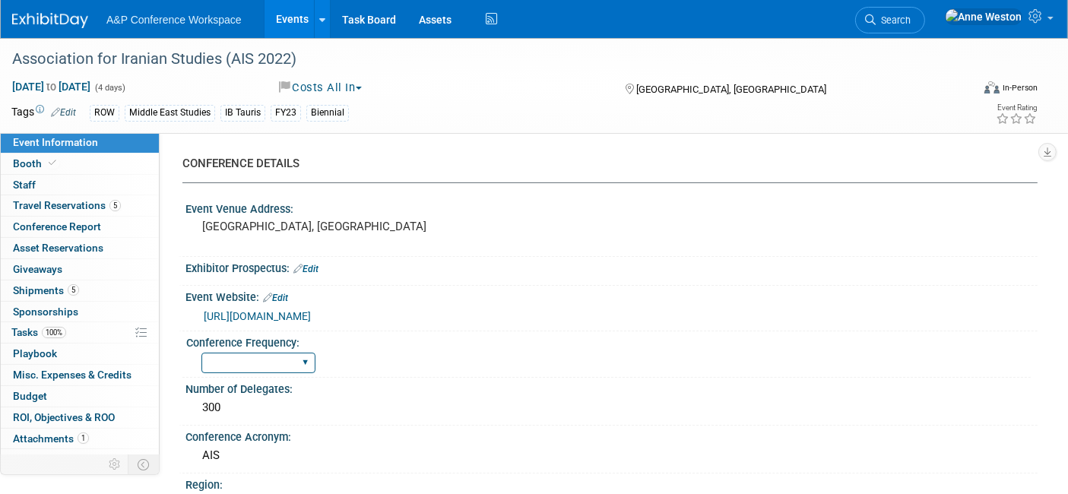
click at [232, 361] on select "Annual Biennial Bi-Annual Triennial Quadrennial" at bounding box center [258, 363] width 114 height 21
select select "Biennial"
click at [201, 353] on select "Annual Biennial Bi-Annual Triennial Quadrennial" at bounding box center [258, 363] width 114 height 21
click at [59, 170] on link "Booth" at bounding box center [80, 164] width 158 height 21
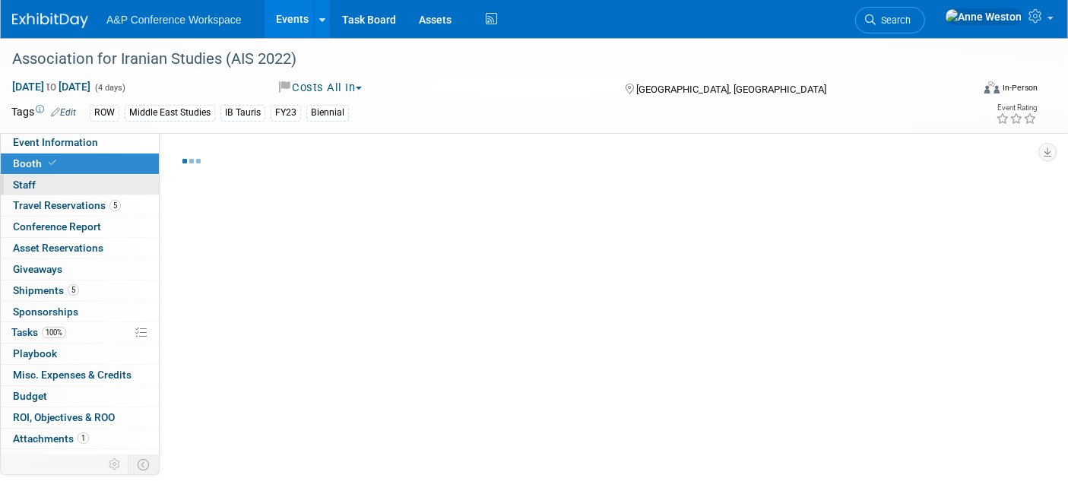
select select "IBIB"
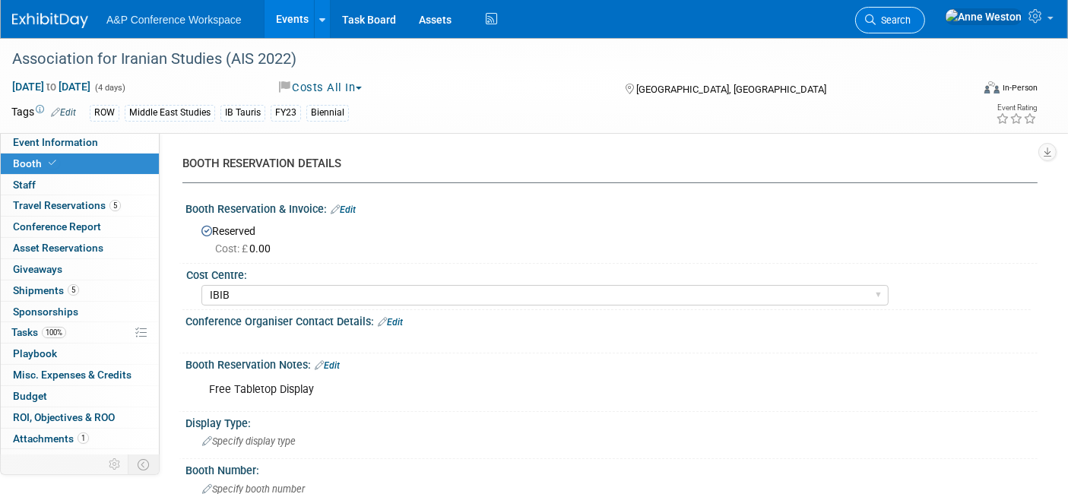
click at [925, 11] on link "Search" at bounding box center [890, 20] width 70 height 27
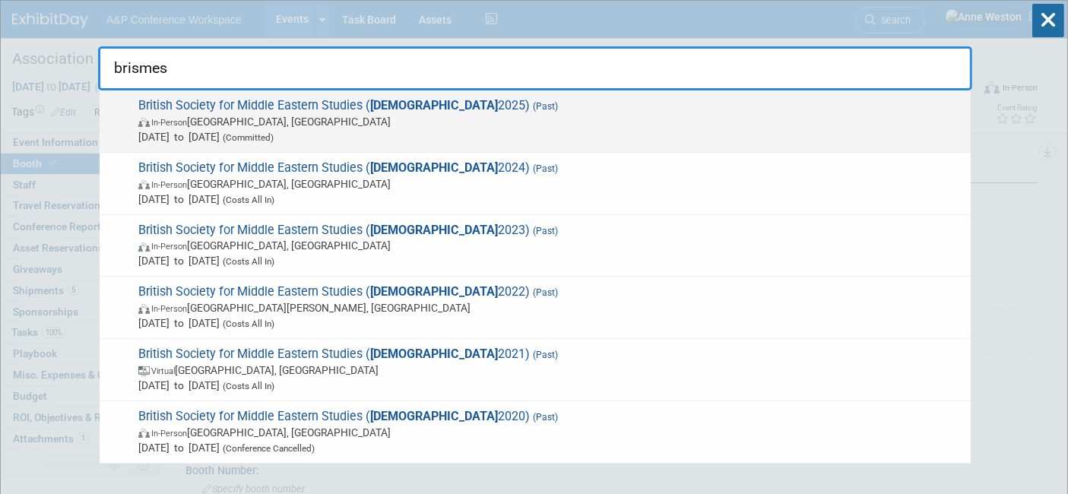
type input "brismes"
click at [332, 112] on span "British Society for Middle Eastern Studies ( BRISMES 2025) (Past) In-Person New…" at bounding box center [549, 121] width 830 height 46
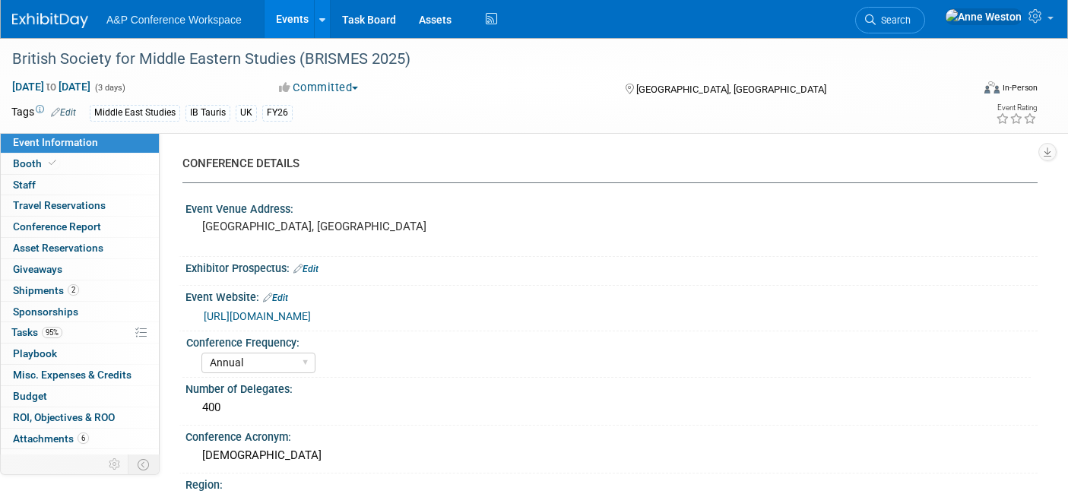
select select "Annual"
select select "Level 2"
select select "In-Person Booth"
select select "Middle East Studies"
select select "I.B.Tauris"
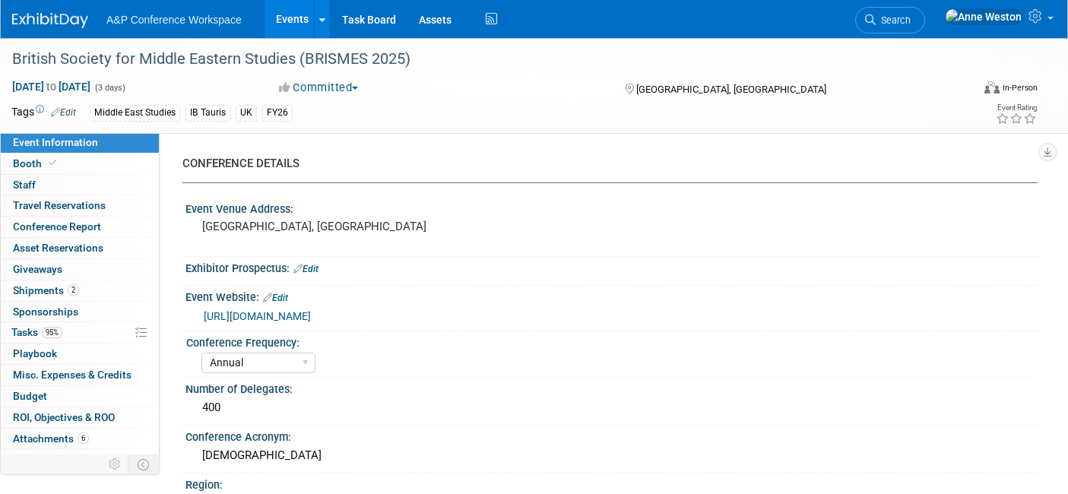
select select "[PERSON_NAME]"
select select "Networking/Commissioning"
click at [78, 163] on link "Booth" at bounding box center [80, 164] width 158 height 21
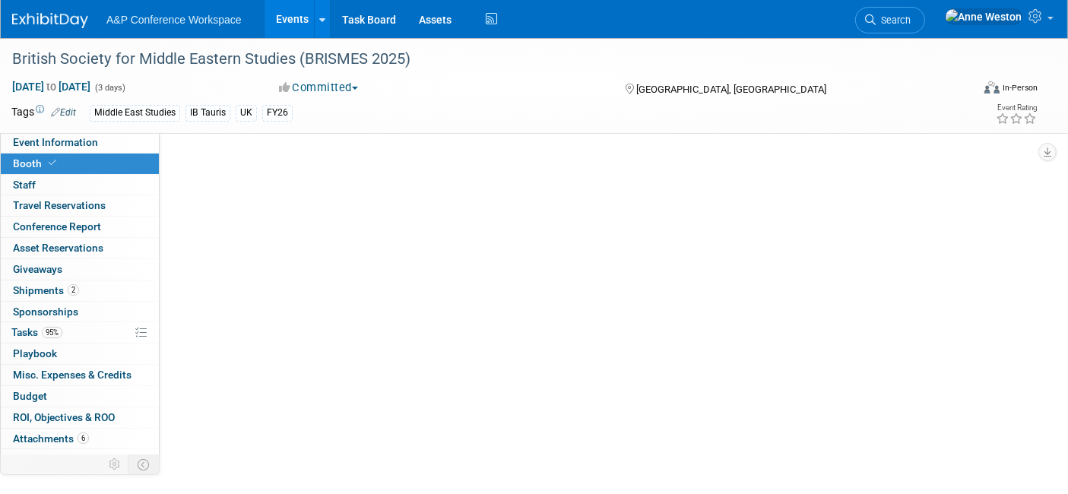
select select "IBIB"
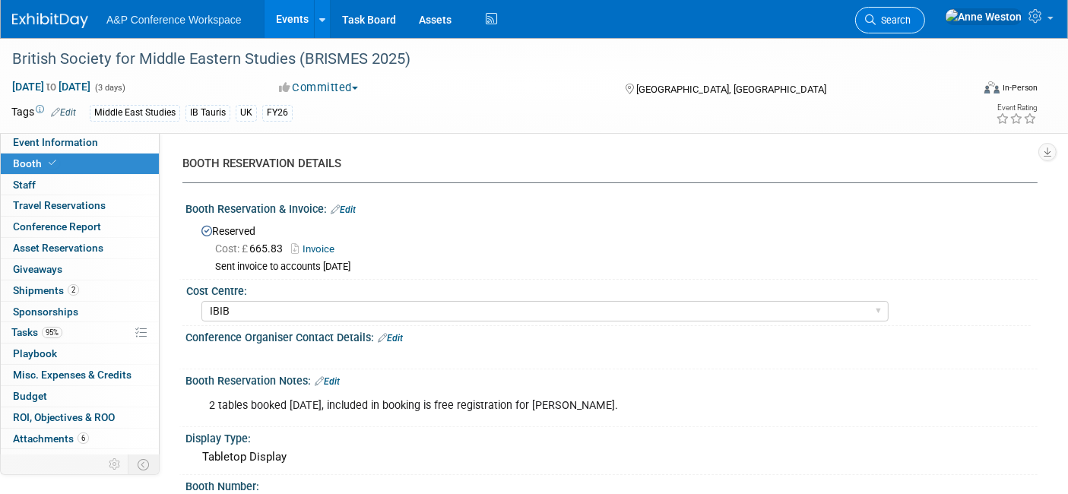
click at [911, 18] on span "Search" at bounding box center [893, 19] width 35 height 11
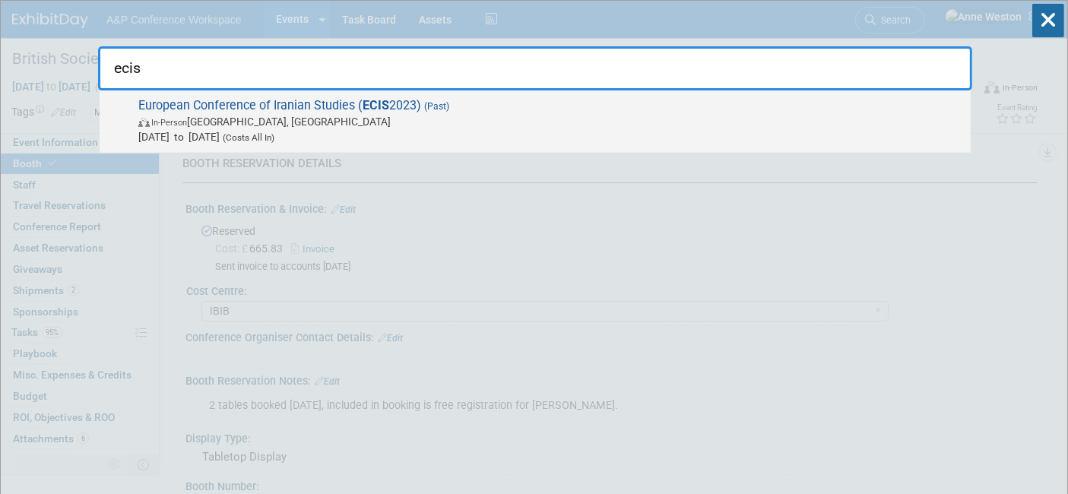
type input "ecis"
click at [274, 132] on span "(Costs All In)" at bounding box center [247, 137] width 55 height 11
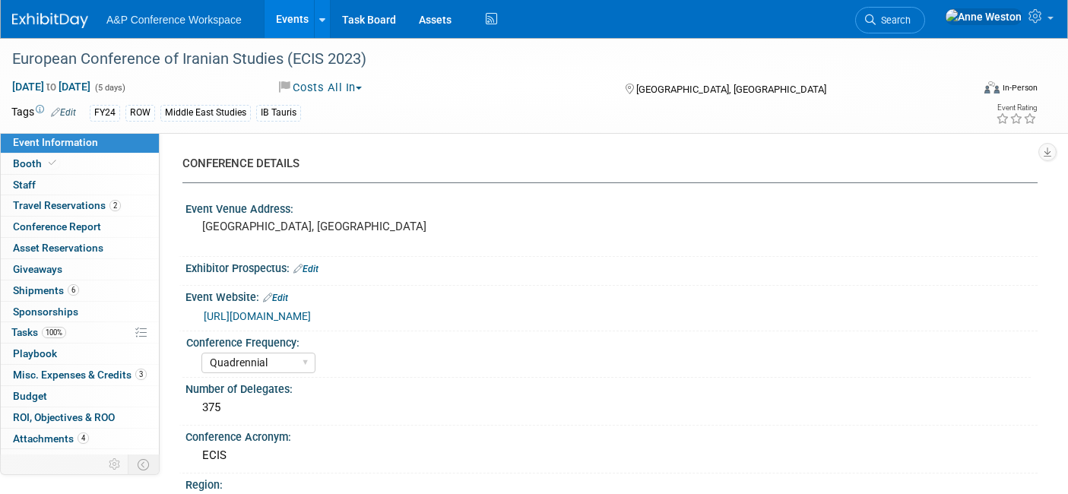
select select "Quadrennial"
select select "Level 1"
select select "In-Person Booth"
select select "[PERSON_NAME]"
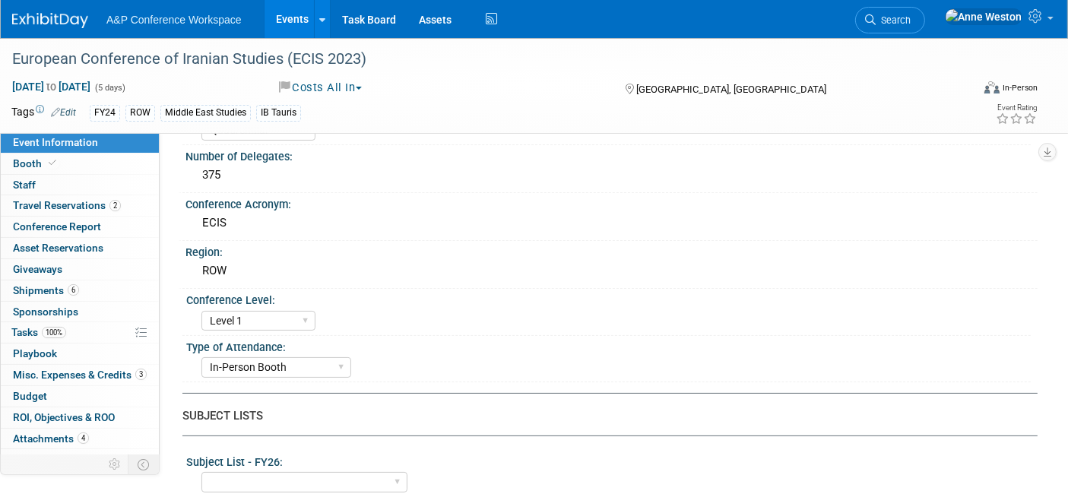
scroll to position [253, 0]
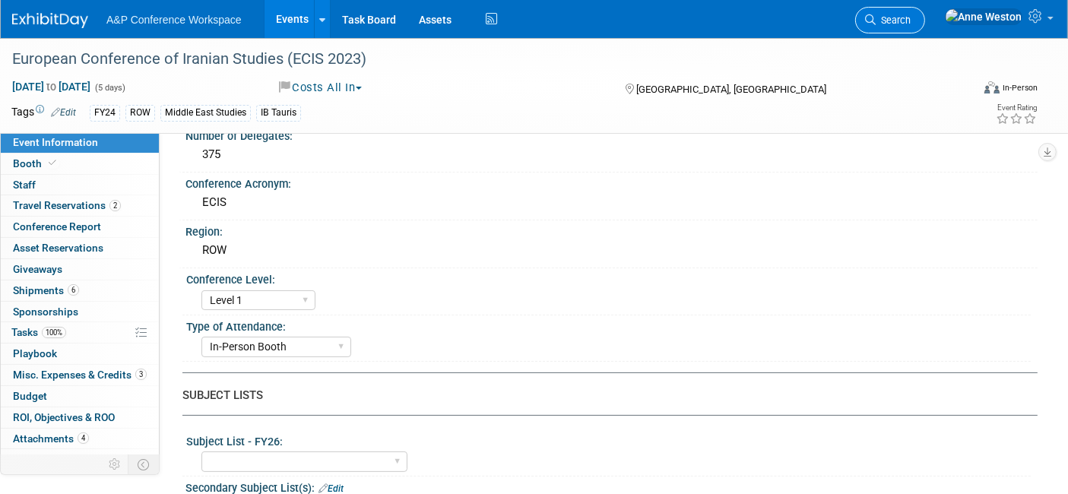
click at [911, 18] on span "Search" at bounding box center [893, 19] width 35 height 11
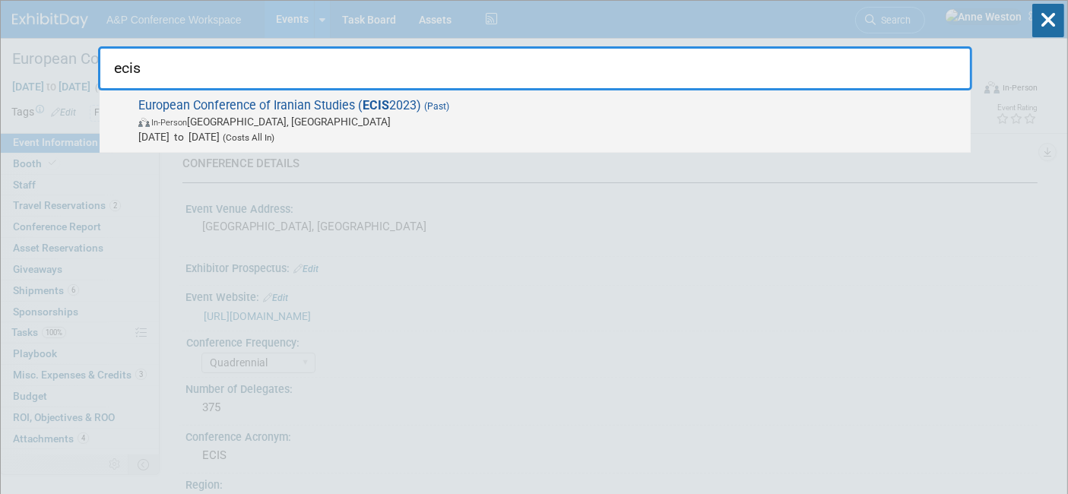
type input "ecis"
click at [206, 114] on span "In-Person [GEOGRAPHIC_DATA], [GEOGRAPHIC_DATA]" at bounding box center [550, 121] width 825 height 15
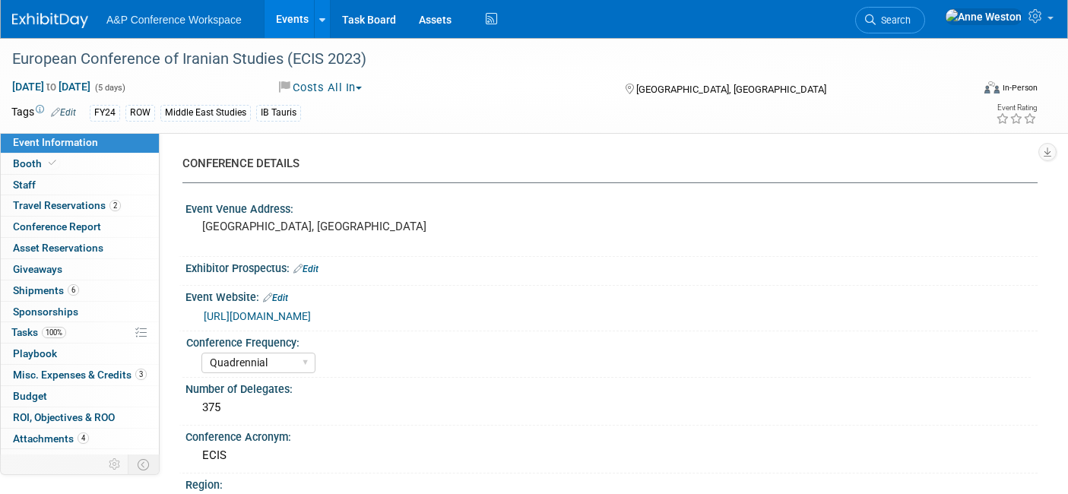
select select "Quadrennial"
select select "Level 1"
select select "In-Person Booth"
select select "[PERSON_NAME]"
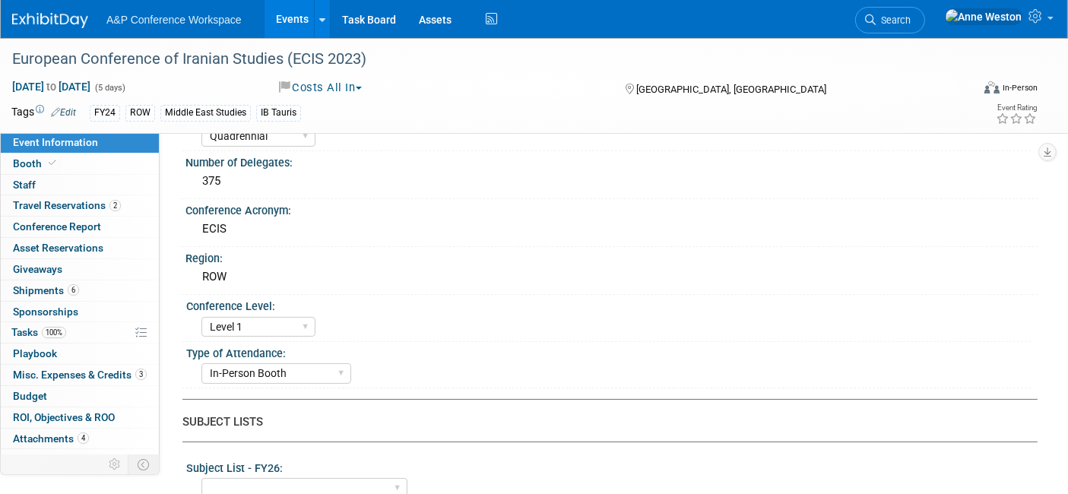
scroll to position [253, 0]
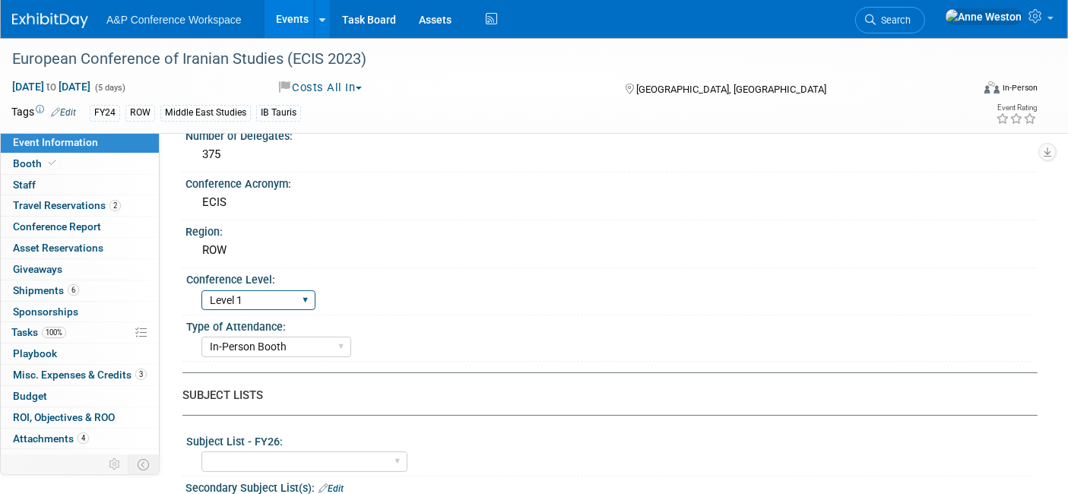
click at [252, 297] on select "Level 1 Level 2 Level 3 Level 4" at bounding box center [258, 300] width 114 height 21
select select "Level 2"
click at [201, 290] on select "Level 1 Level 2 Level 3 Level 4" at bounding box center [258, 300] width 114 height 21
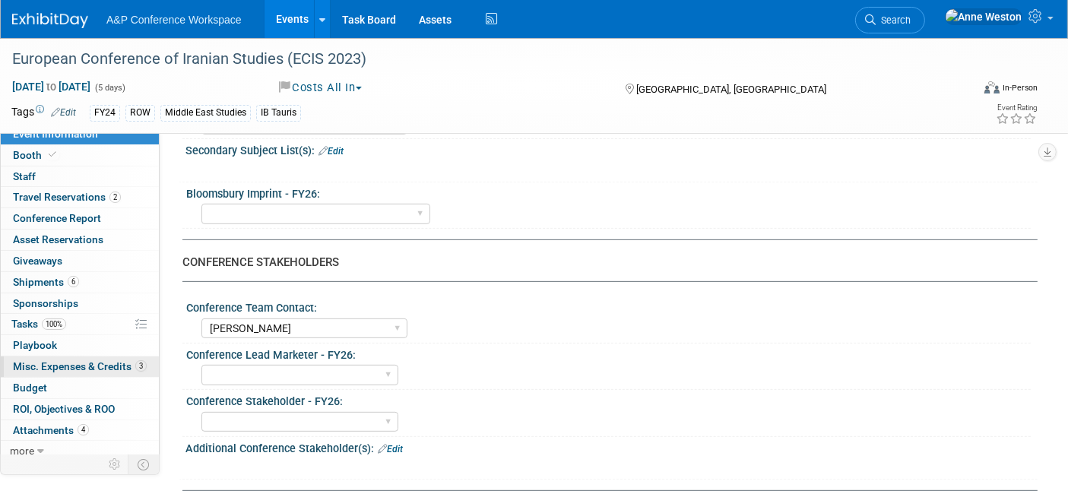
scroll to position [13, 0]
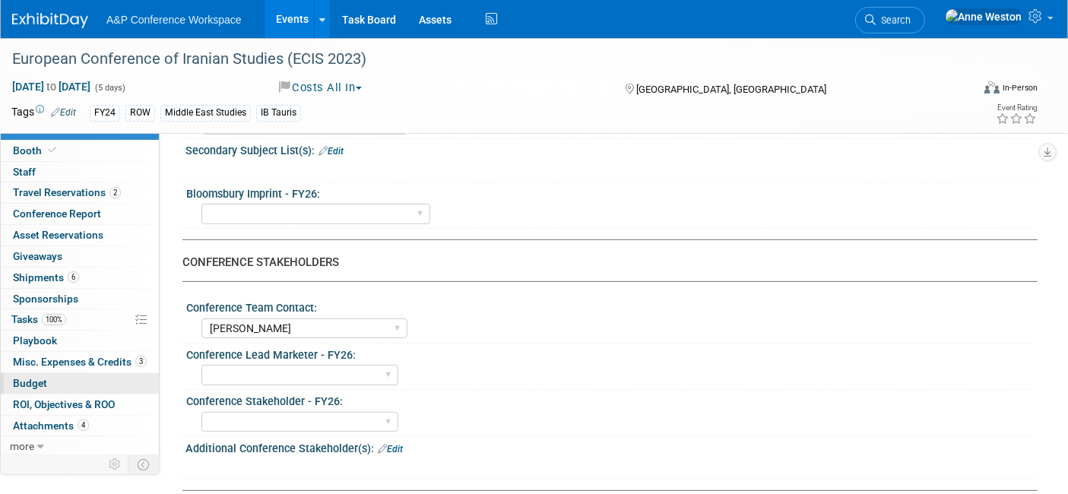
click at [47, 384] on link "Budget" at bounding box center [80, 383] width 158 height 21
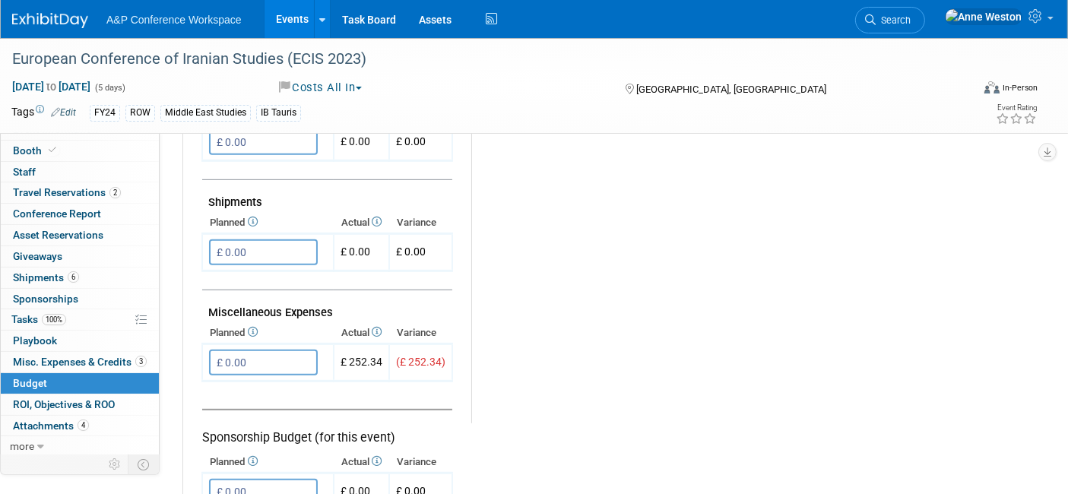
scroll to position [760, 0]
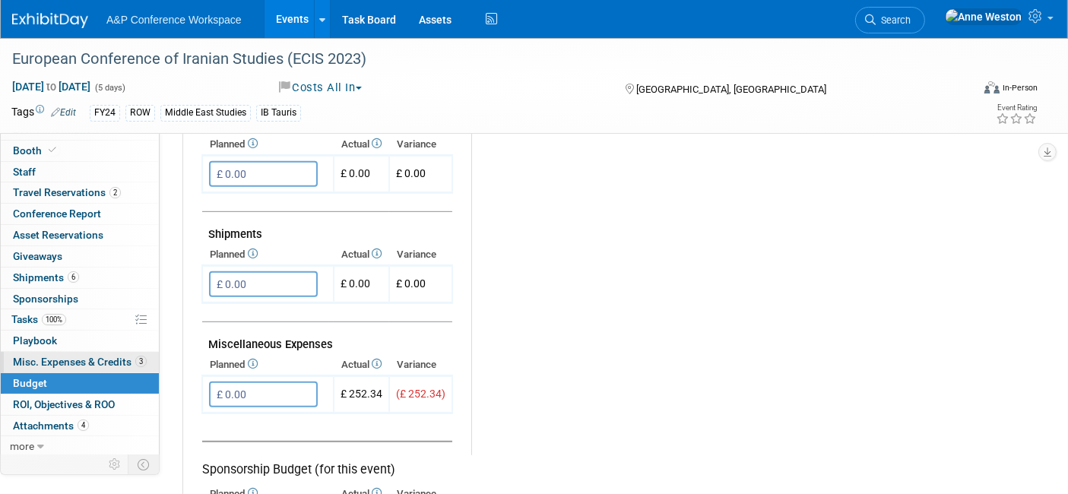
click at [73, 363] on span "Misc. Expenses & Credits 3" at bounding box center [80, 362] width 134 height 12
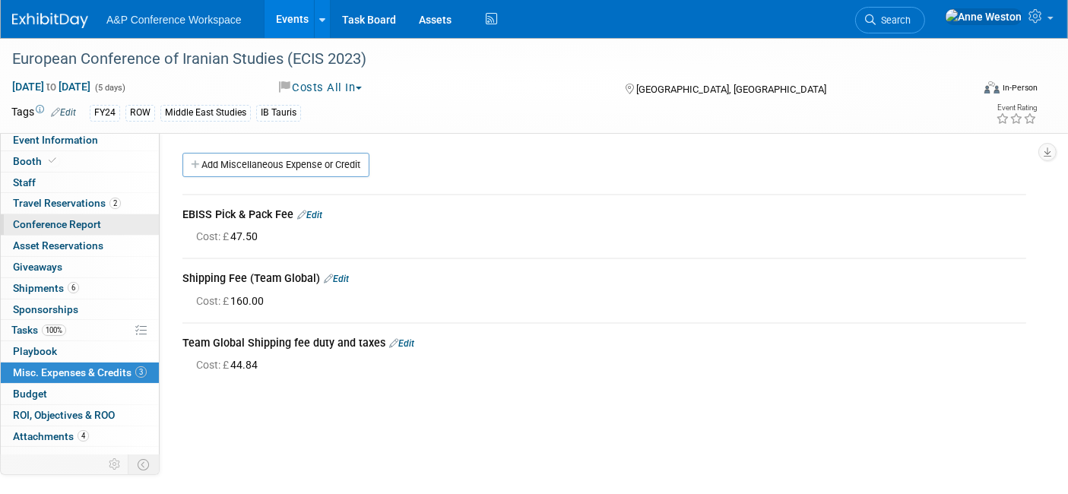
scroll to position [0, 0]
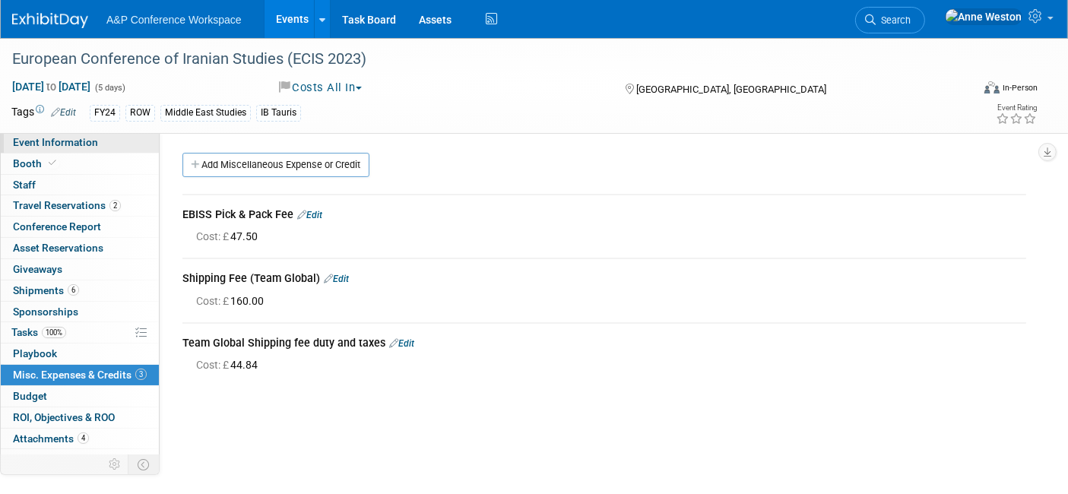
click at [68, 146] on span "Event Information" at bounding box center [55, 142] width 85 height 12
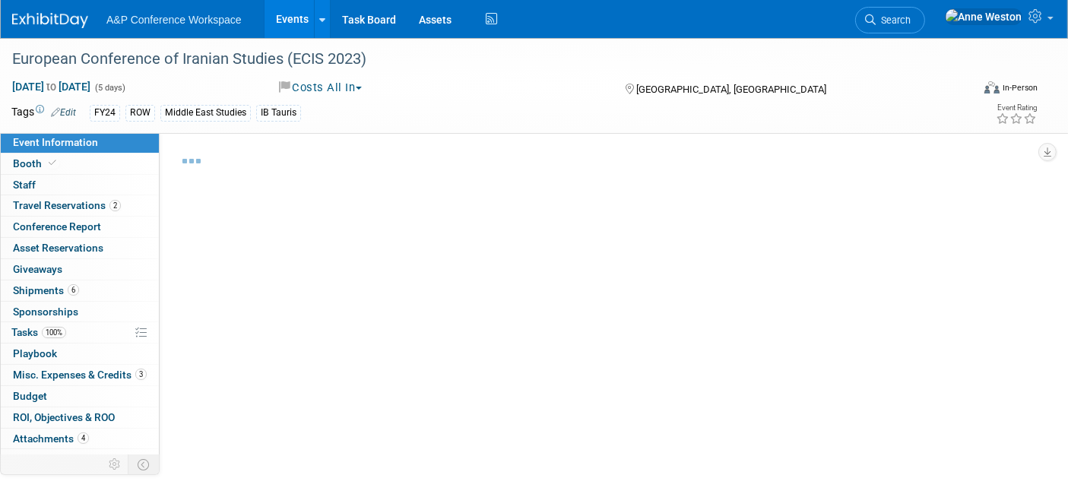
select select "Quadrennial"
select select "Level 2"
select select "In-Person Booth"
select select "[PERSON_NAME]"
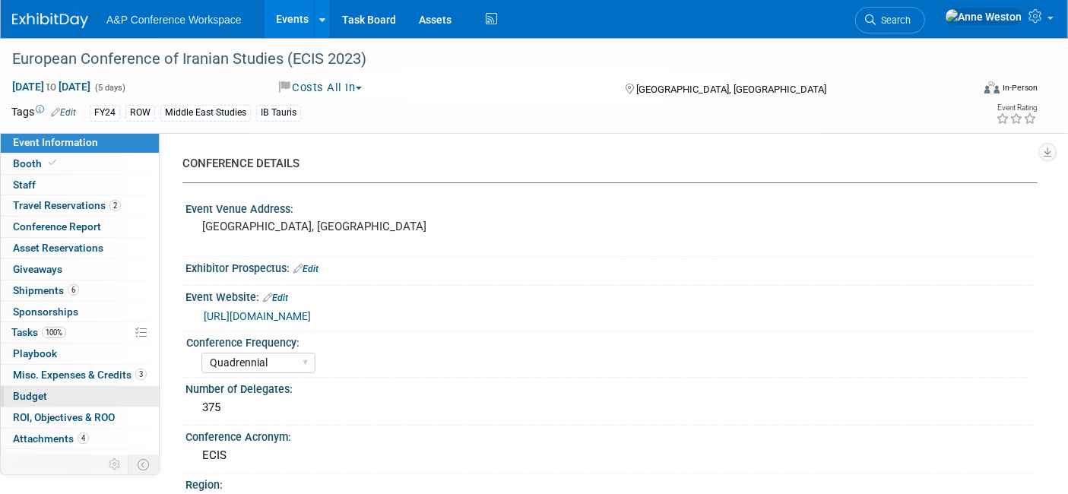
click at [64, 399] on link "Budget" at bounding box center [80, 396] width 158 height 21
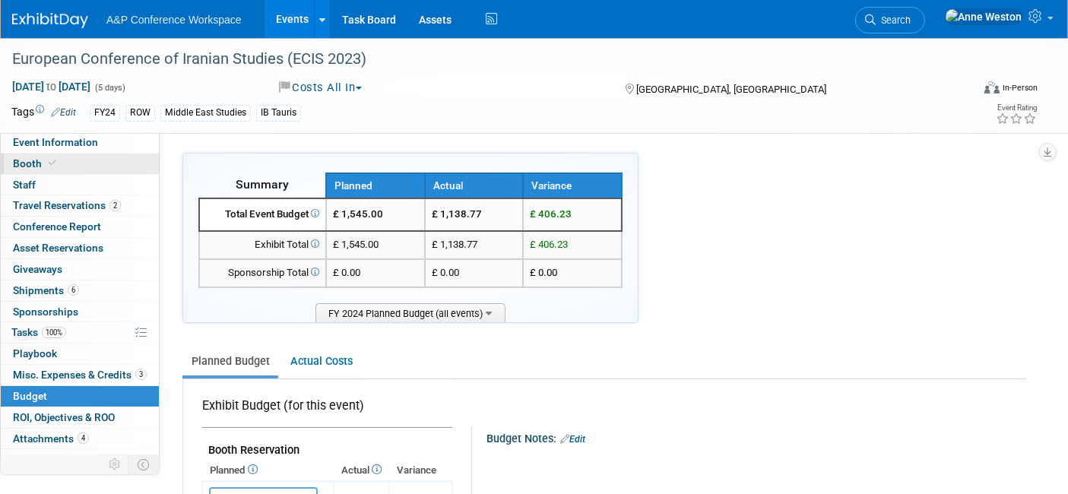
click at [39, 163] on span "Booth" at bounding box center [36, 163] width 46 height 12
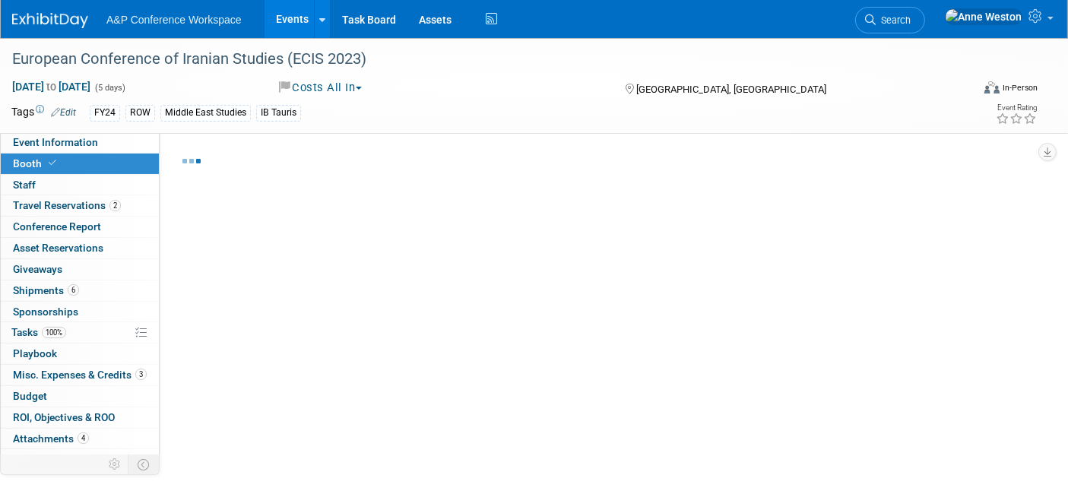
select select "IBIB"
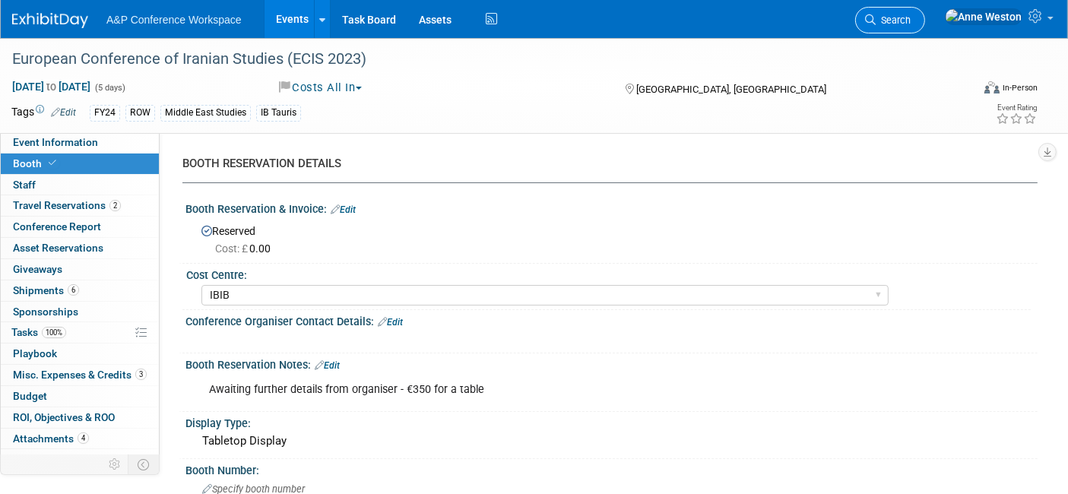
click at [911, 18] on span "Search" at bounding box center [893, 19] width 35 height 11
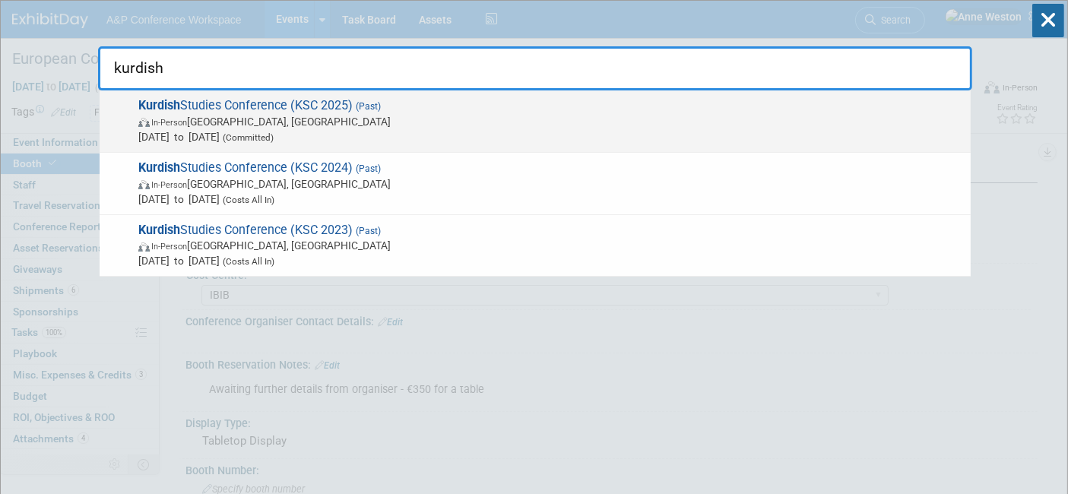
type input "kurdish"
click at [171, 116] on span "In-Person London, United Kingdom" at bounding box center [550, 121] width 825 height 15
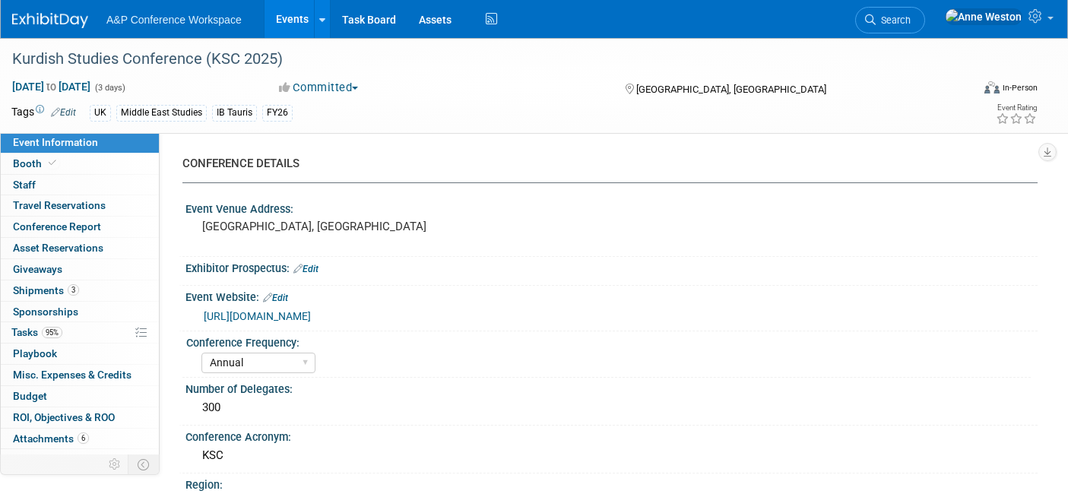
select select "Annual"
select select "Level 3"
select select "Ed Kit"
select select "Middle East Studies"
select select "I.B.Tauris"
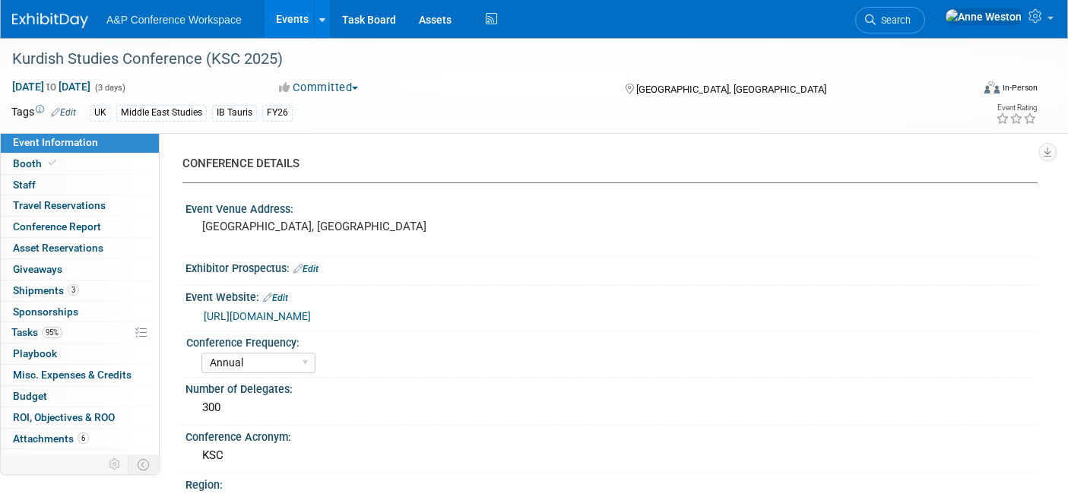
select select "[PERSON_NAME]"
select select "Brand/Subject Presence​"
click at [48, 168] on span at bounding box center [53, 162] width 14 height 11
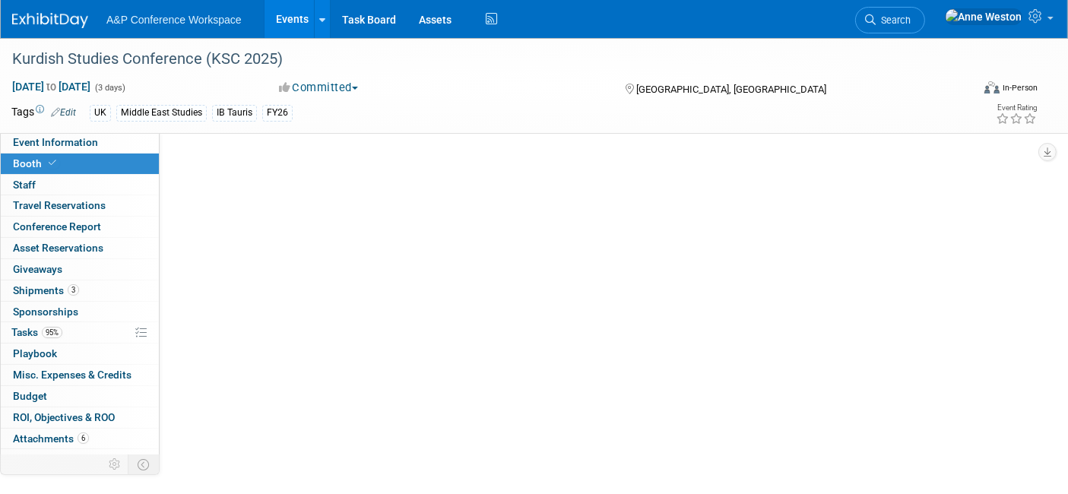
select select "IBIB"
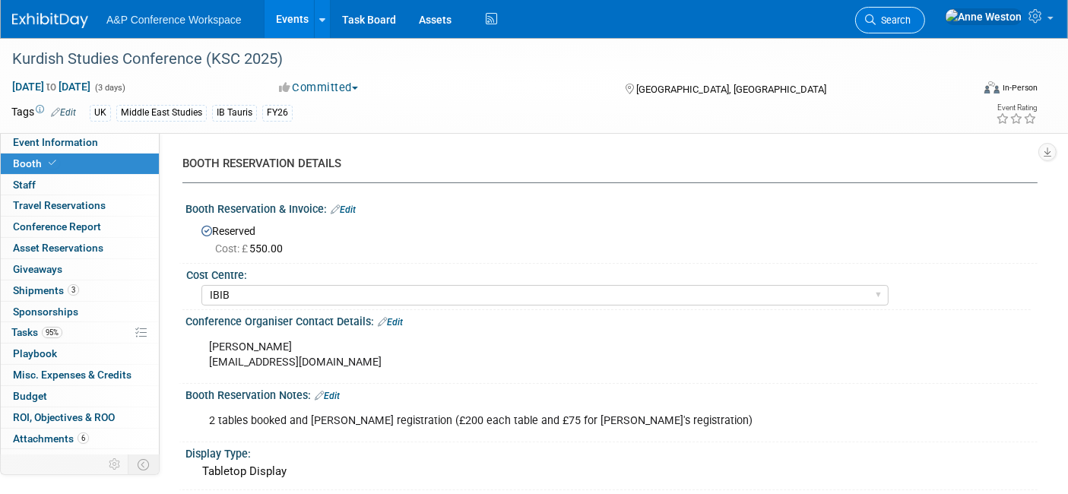
click at [911, 24] on span "Search" at bounding box center [893, 19] width 35 height 11
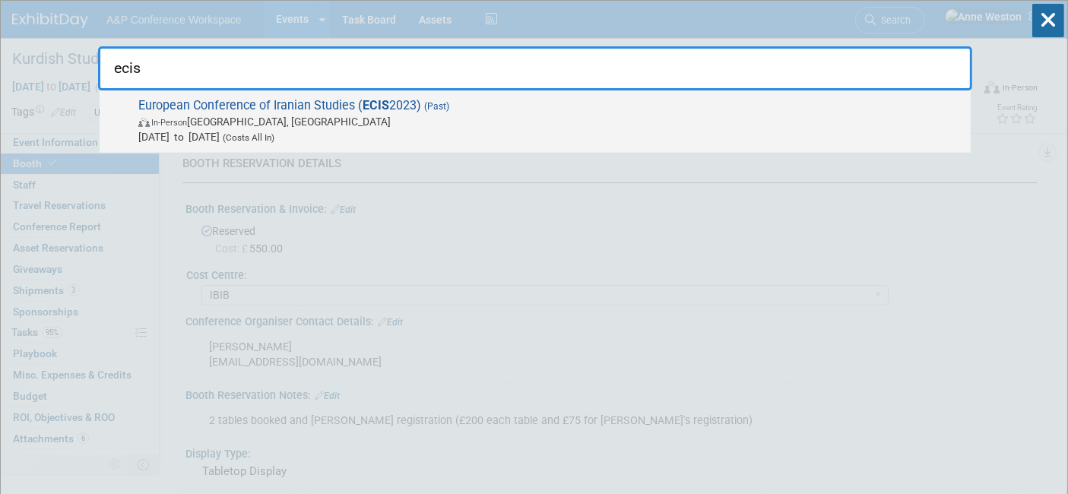
type input "ecis"
click at [328, 100] on span "European Conference of Iranian Studies ( ECIS 2023) (Past) In-Person Leiden, Ne…" at bounding box center [549, 121] width 830 height 46
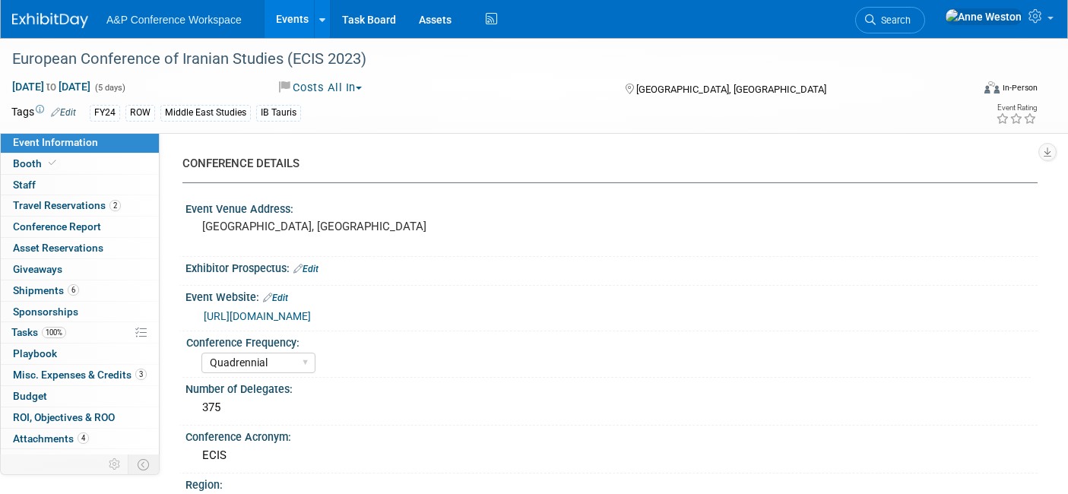
select select "Quadrennial"
select select "Level 2"
select select "In-Person Booth"
select select "[PERSON_NAME]"
click at [75, 159] on link "Booth" at bounding box center [80, 164] width 158 height 21
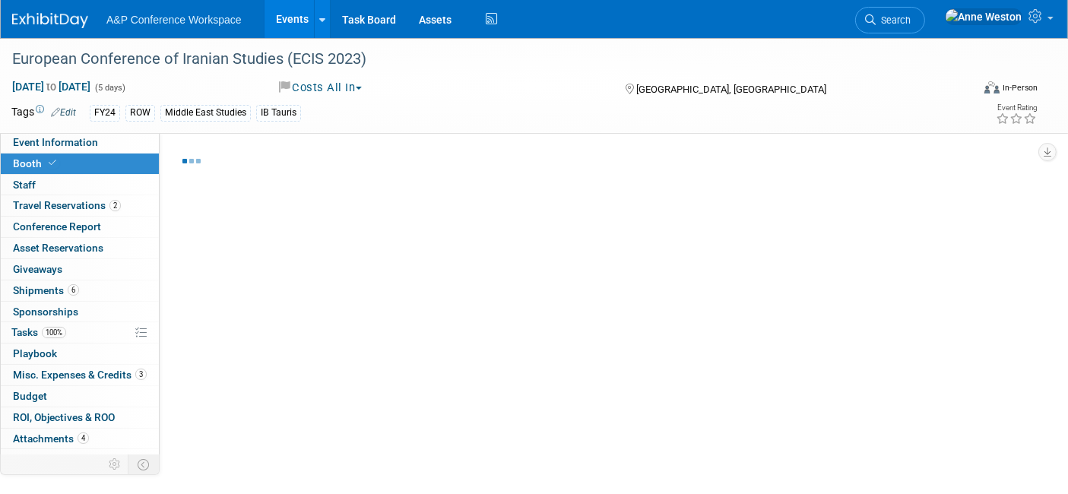
select select "IBIB"
